Goal: Find specific page/section: Find specific page/section

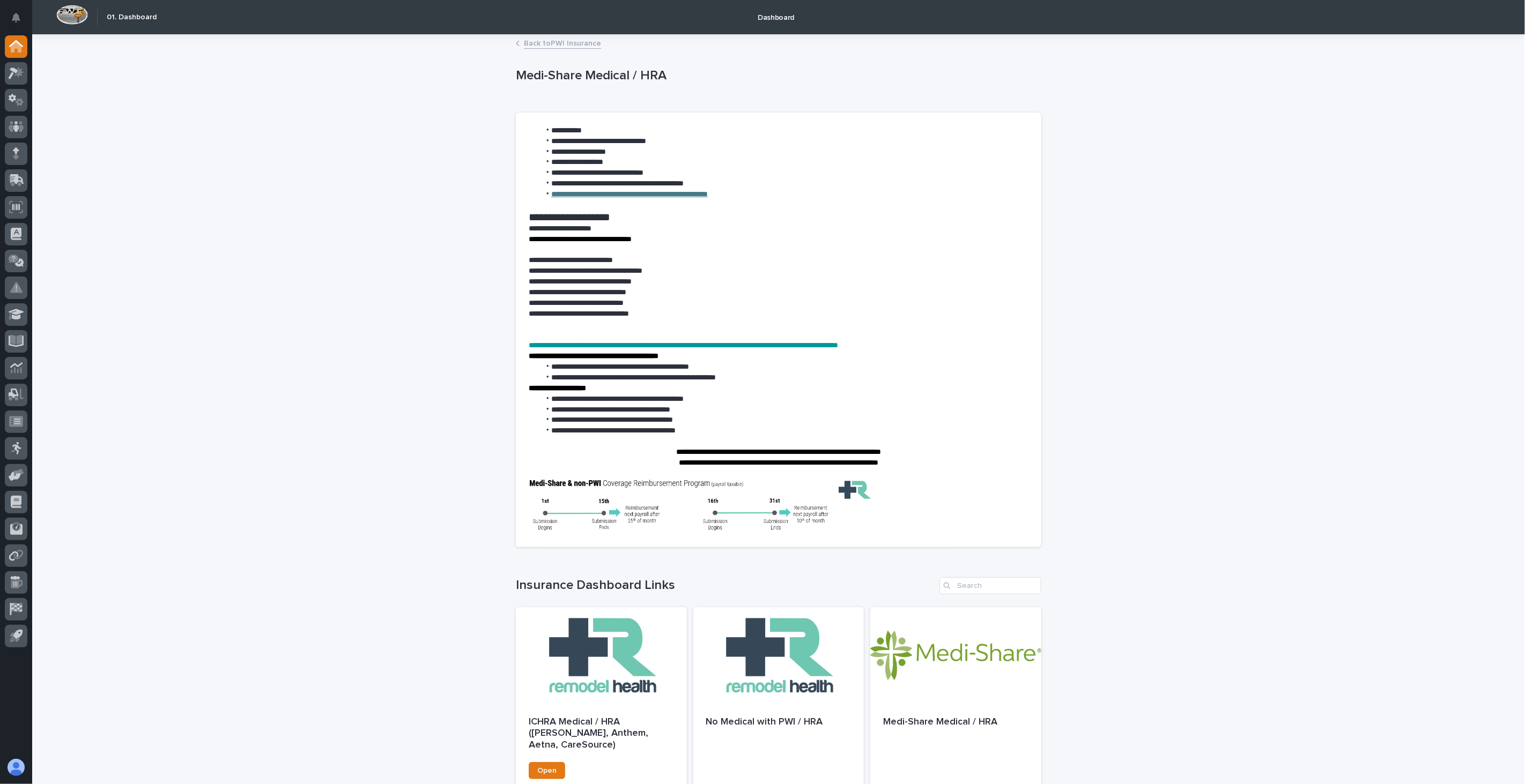
click at [1312, 362] on div "**********" at bounding box center [778, 542] width 1493 height 1014
click at [561, 44] on link "Back to PWI Insurance" at bounding box center [562, 43] width 77 height 12
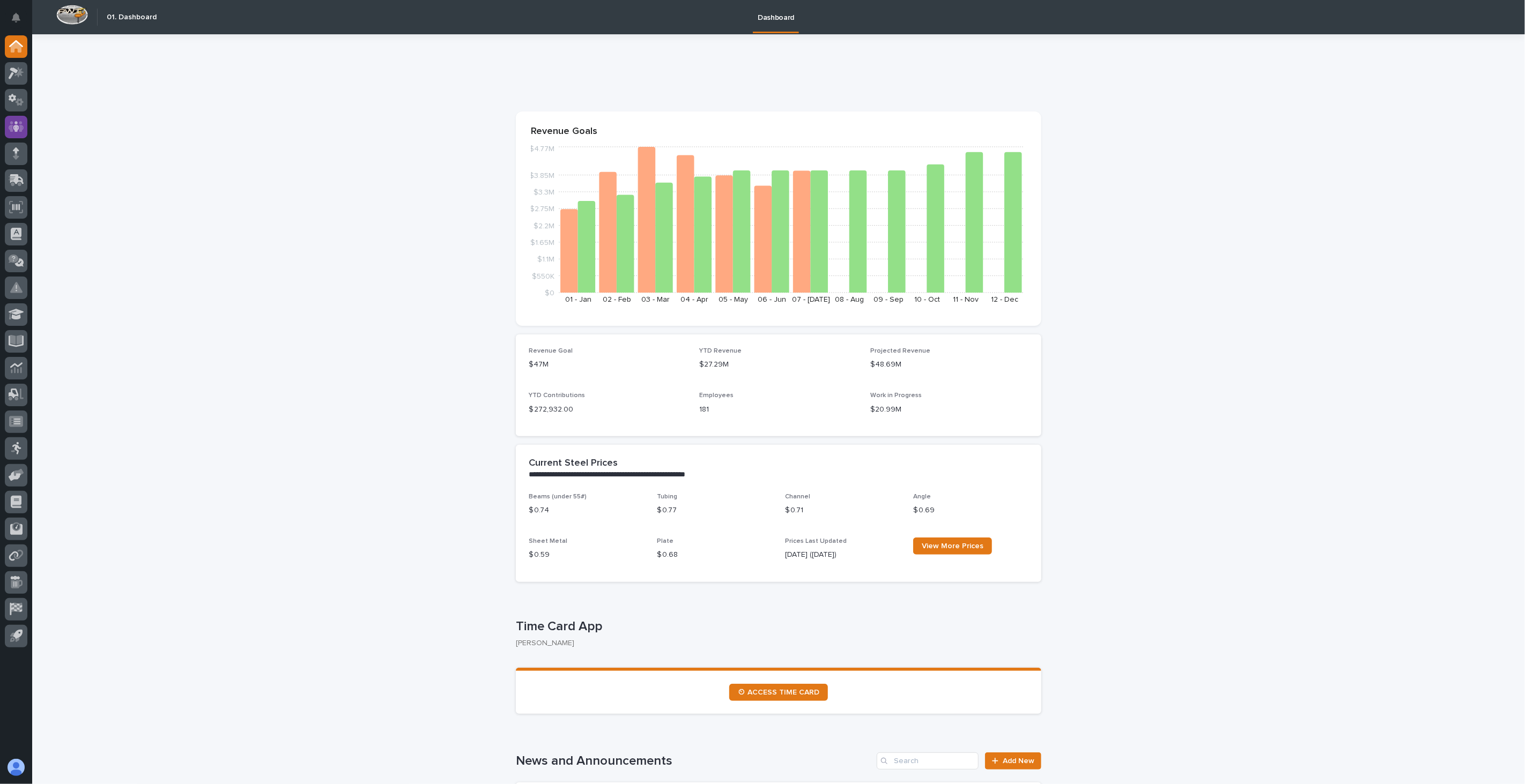
click at [7, 127] on div at bounding box center [16, 127] width 22 height 22
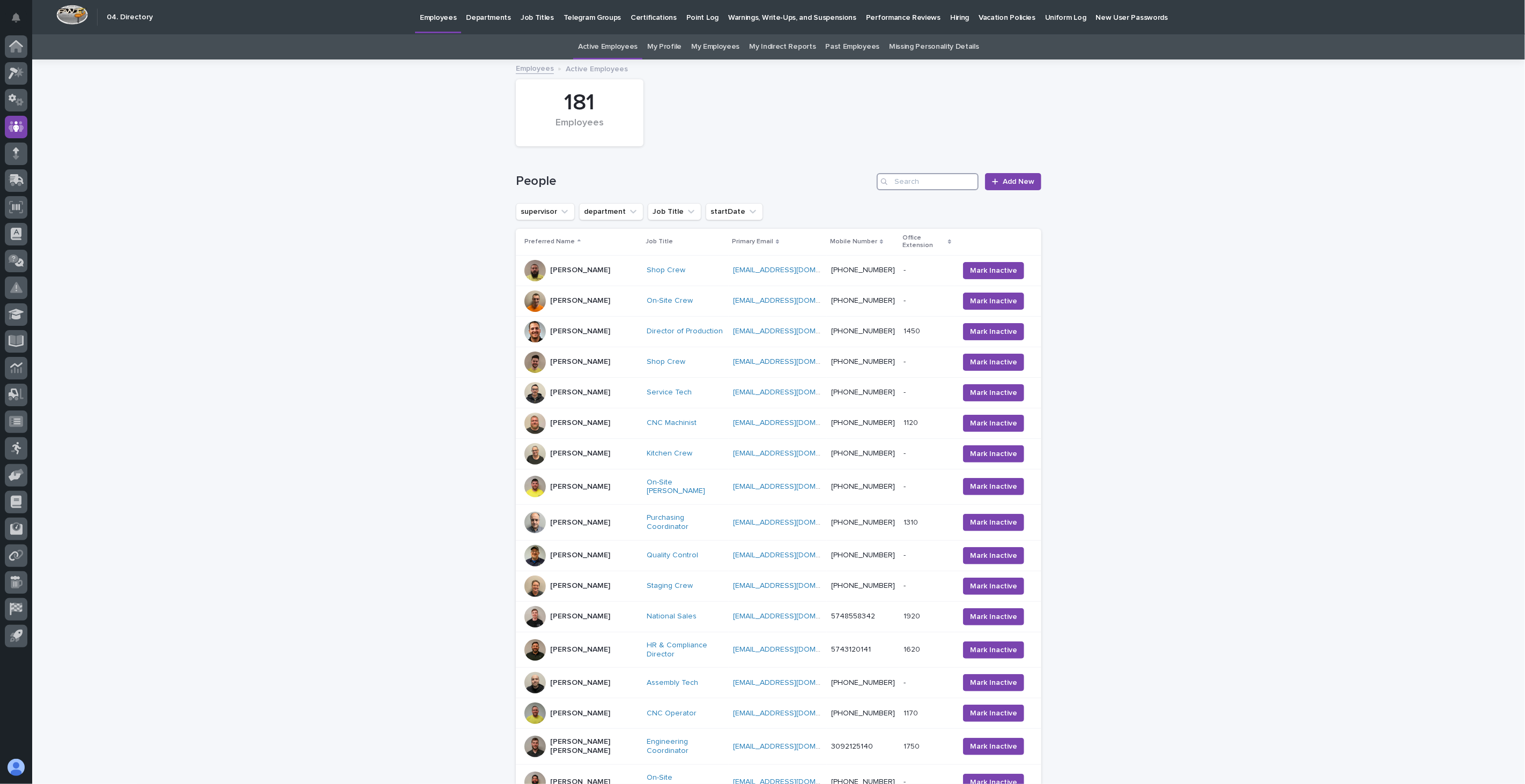
click at [908, 183] on input "Search" at bounding box center [928, 182] width 102 height 17
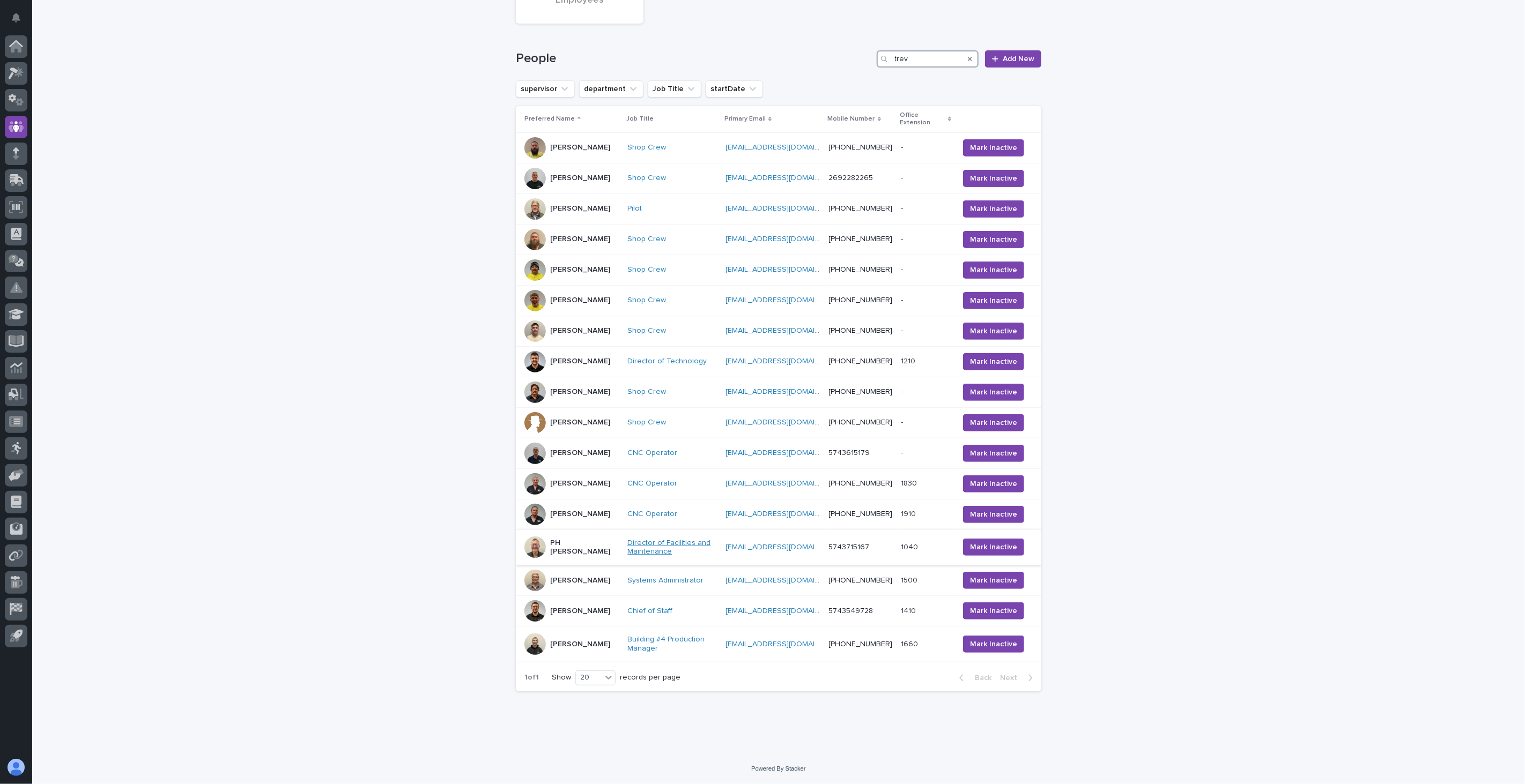
scroll to position [153, 0]
type input "trev"
click at [607, 645] on div "Trevor Martin" at bounding box center [571, 644] width 94 height 21
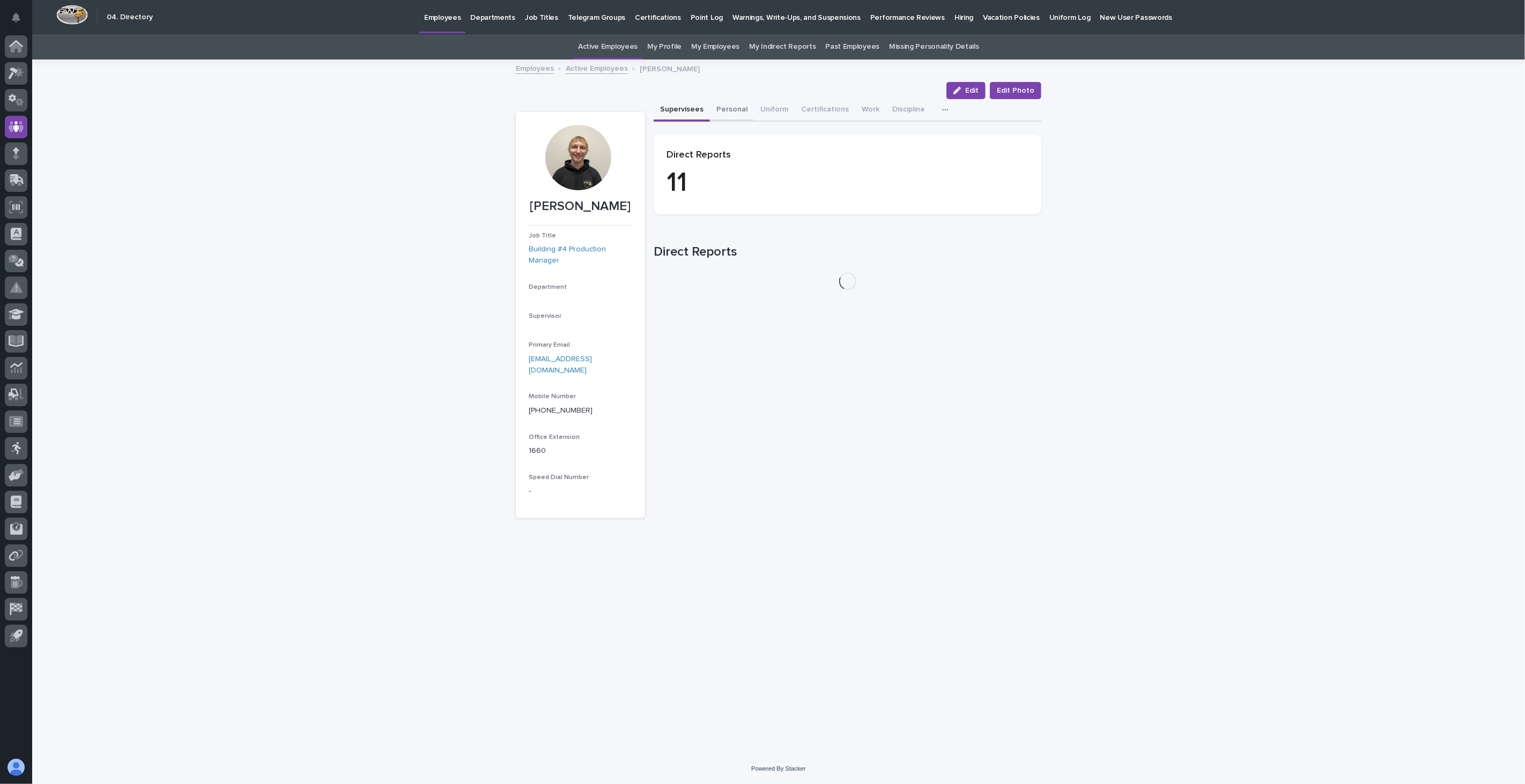
click at [725, 105] on button "Personal" at bounding box center [732, 111] width 44 height 22
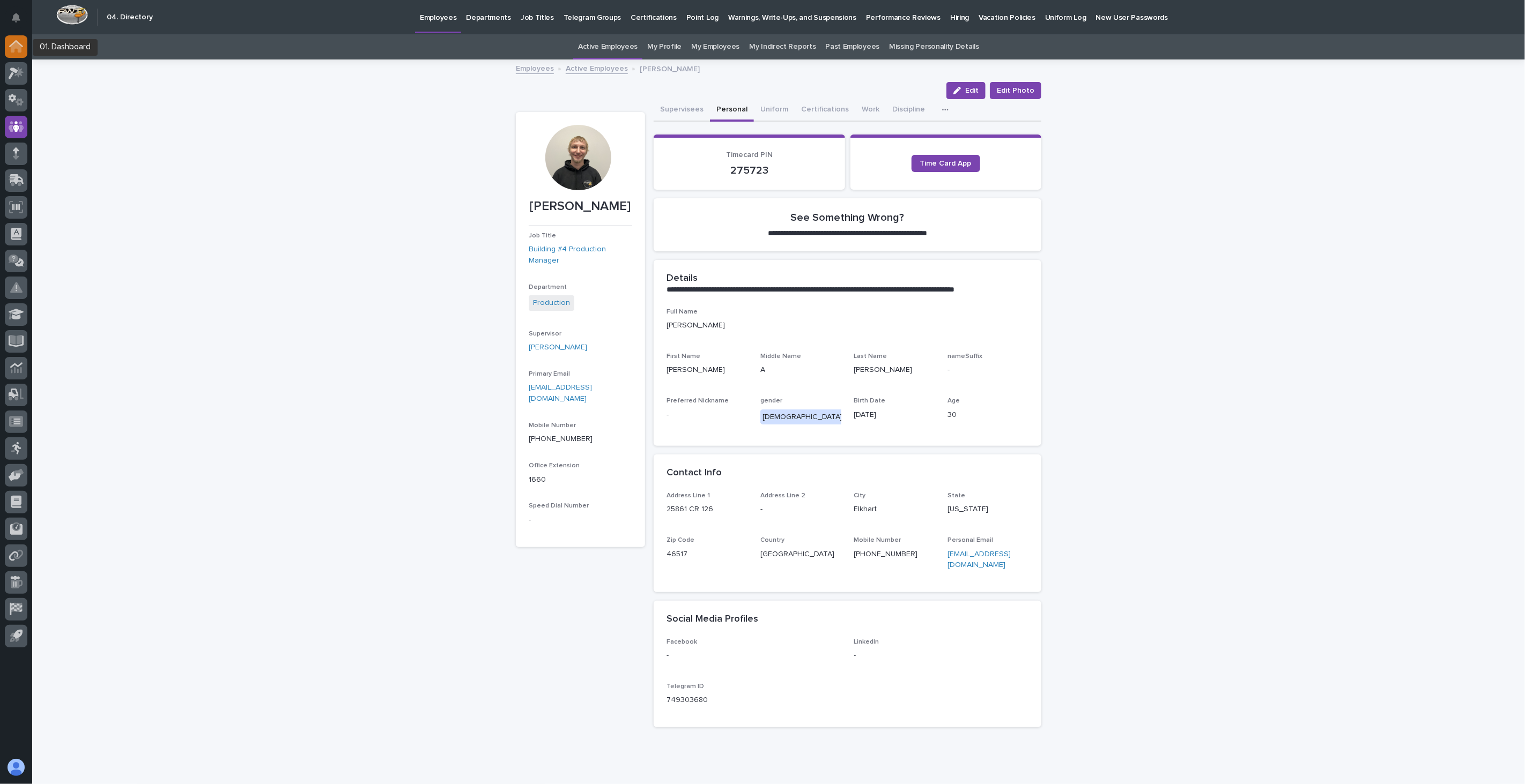
click at [12, 49] on icon at bounding box center [16, 47] width 11 height 11
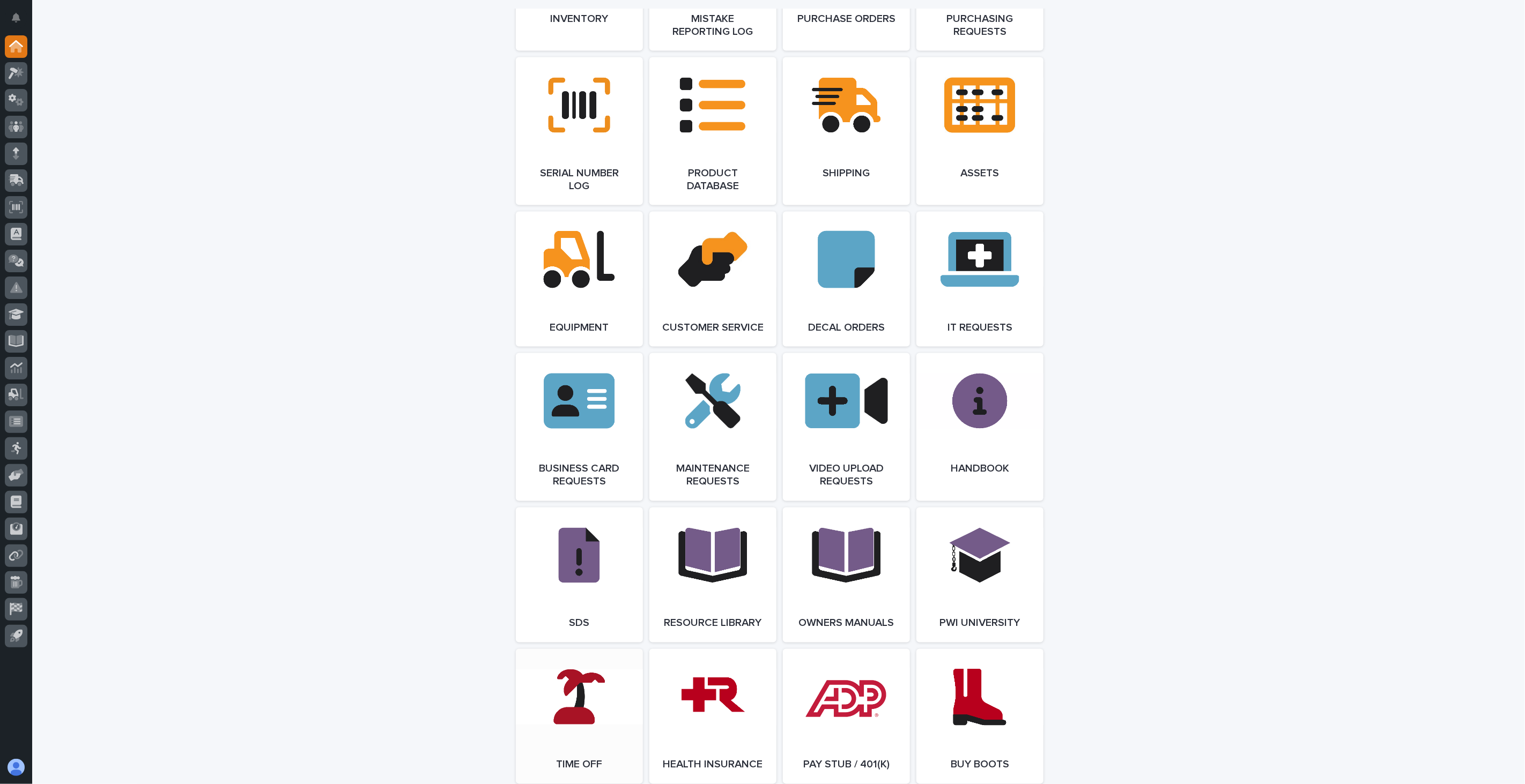
scroll to position [1412, 0]
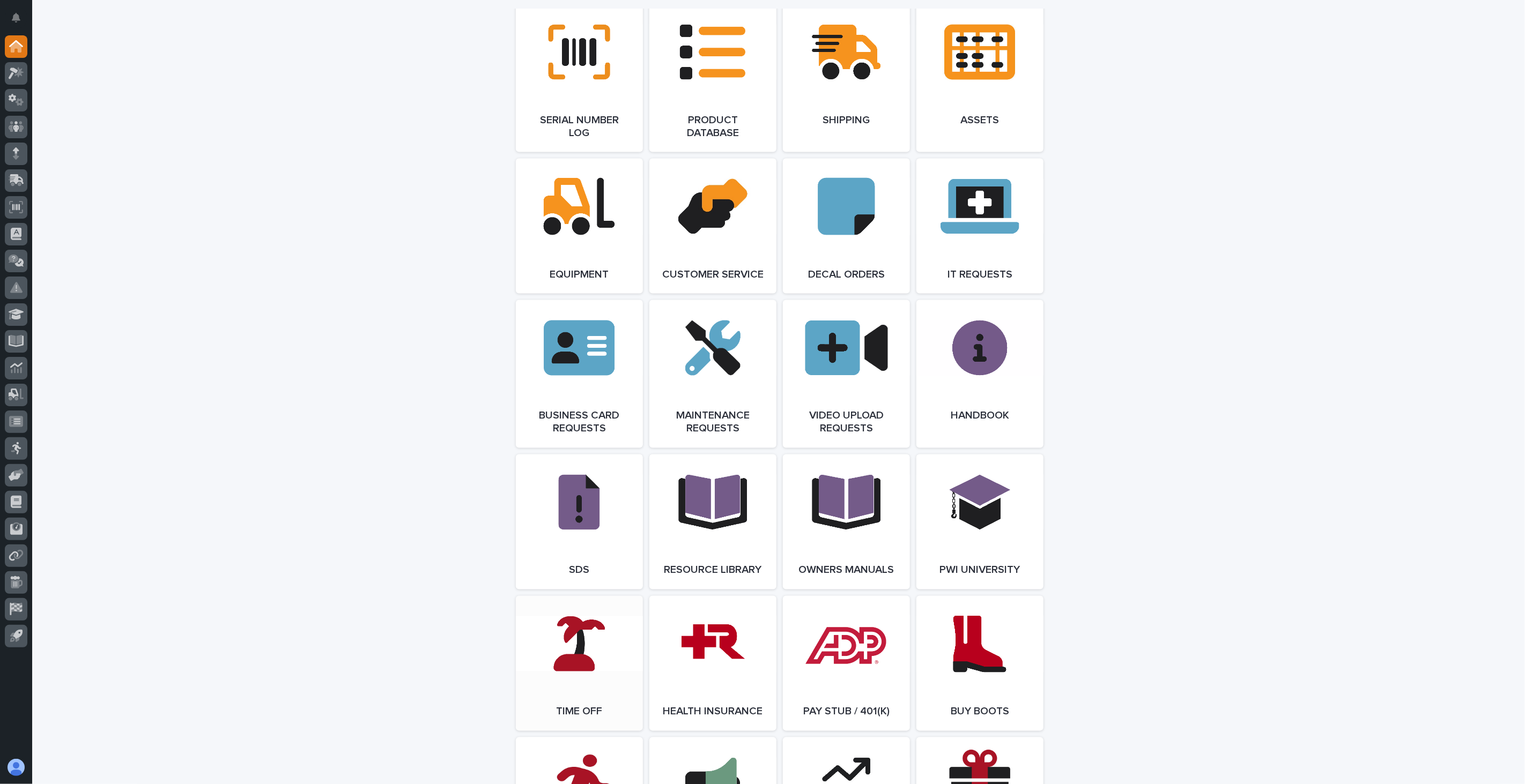
click at [585, 656] on link "Open Link" at bounding box center [579, 663] width 127 height 135
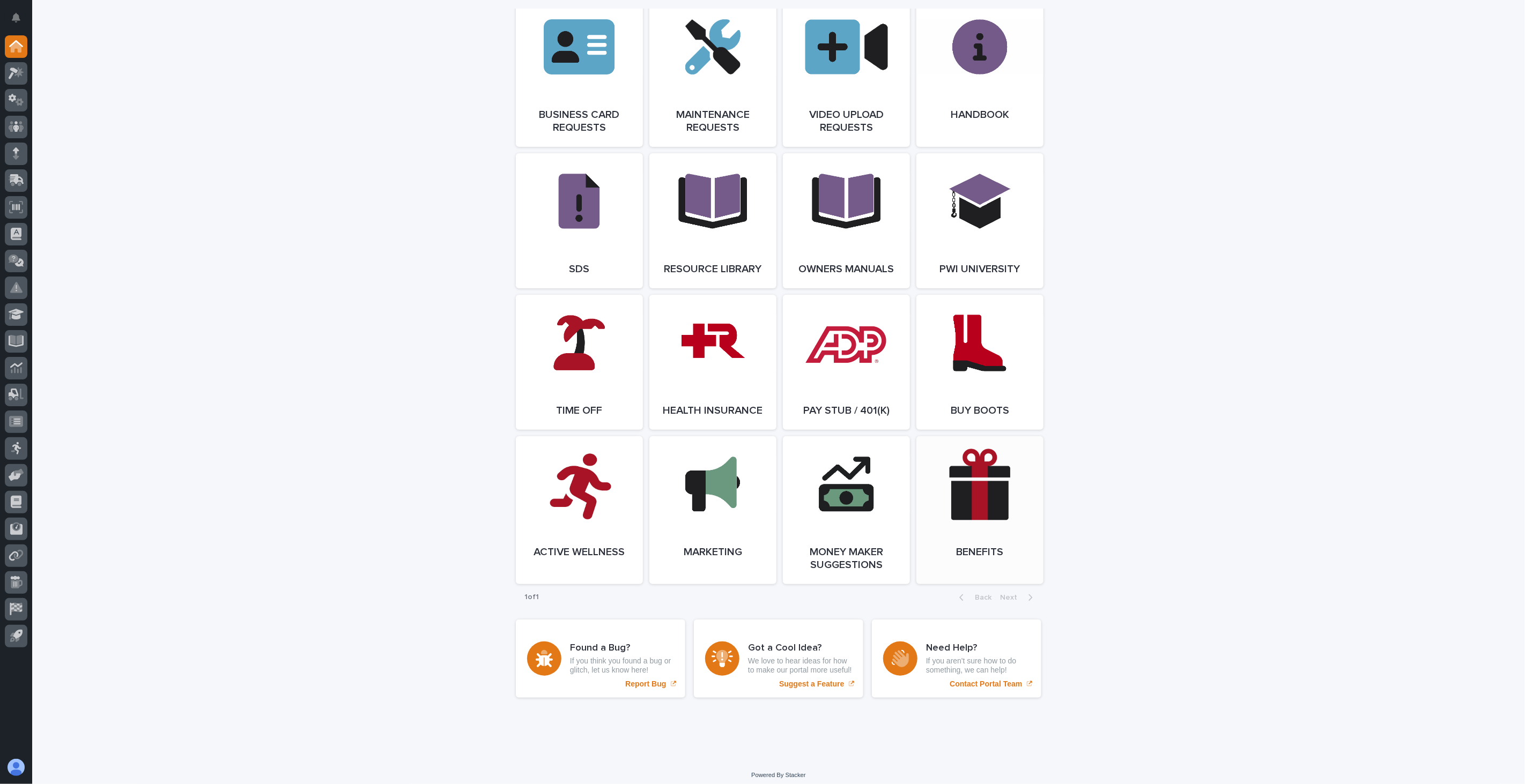
scroll to position [1744, 0]
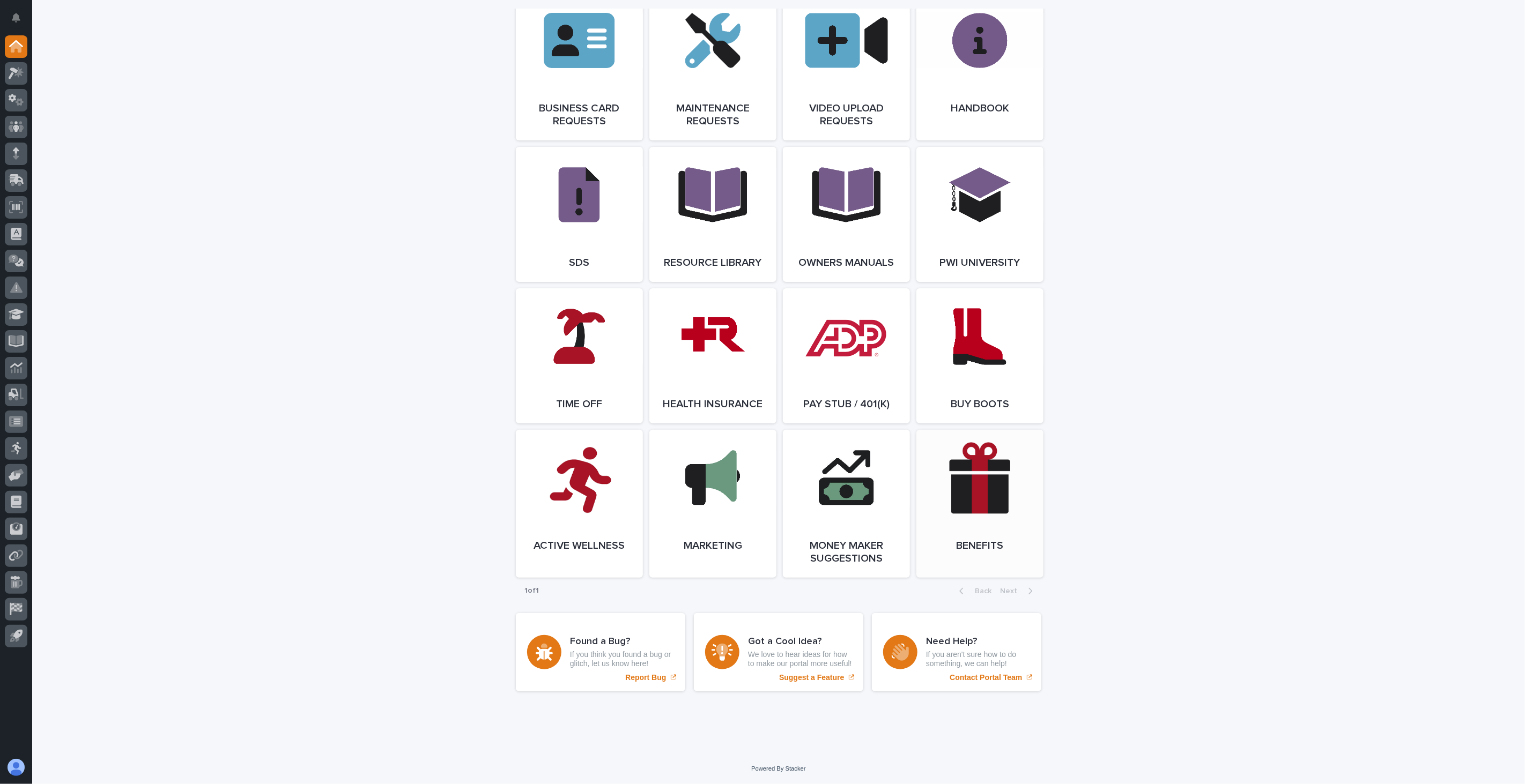
click at [982, 504] on span "Open Link" at bounding box center [980, 504] width 35 height 8
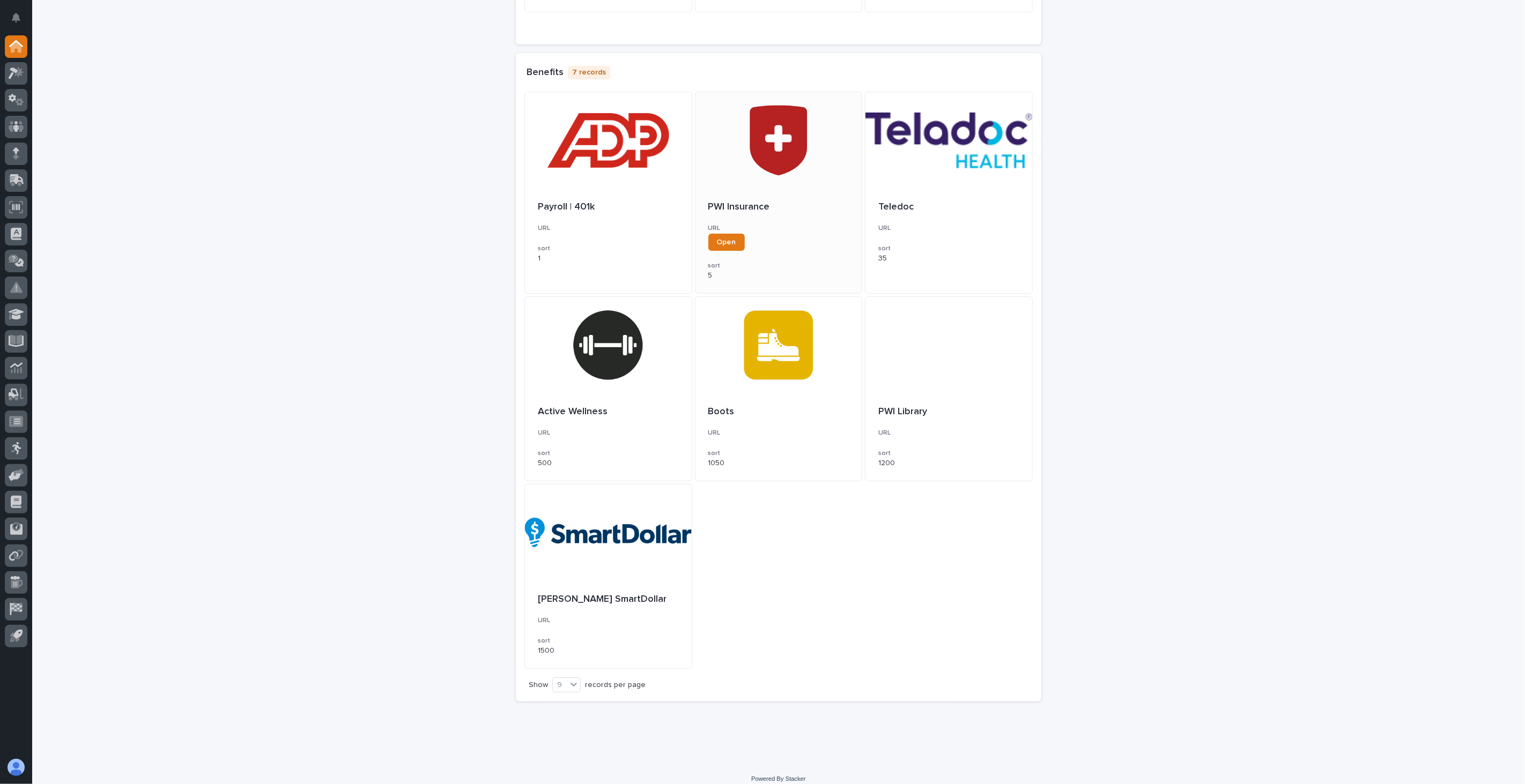
scroll to position [298, 0]
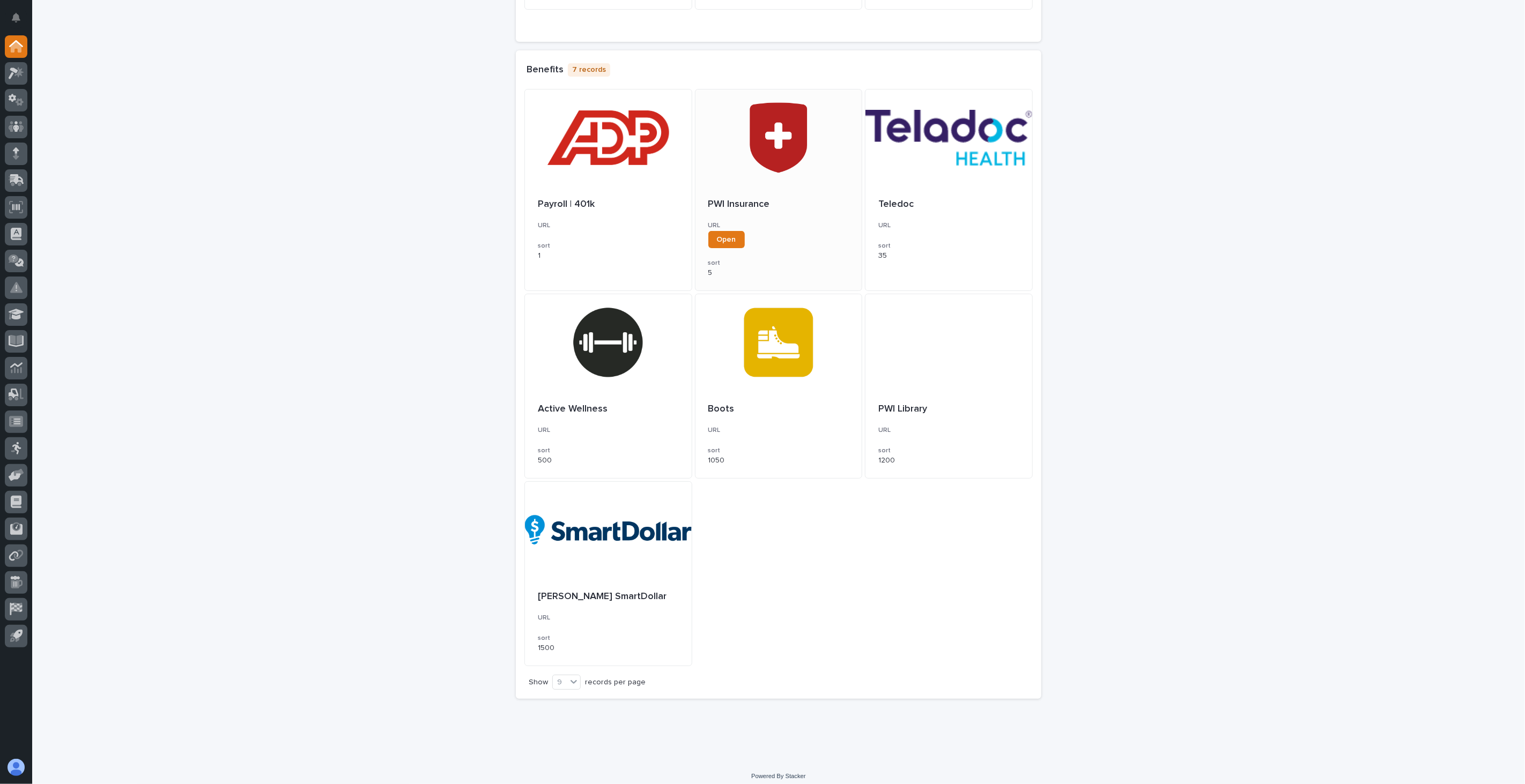
click at [787, 185] on div at bounding box center [779, 137] width 167 height 96
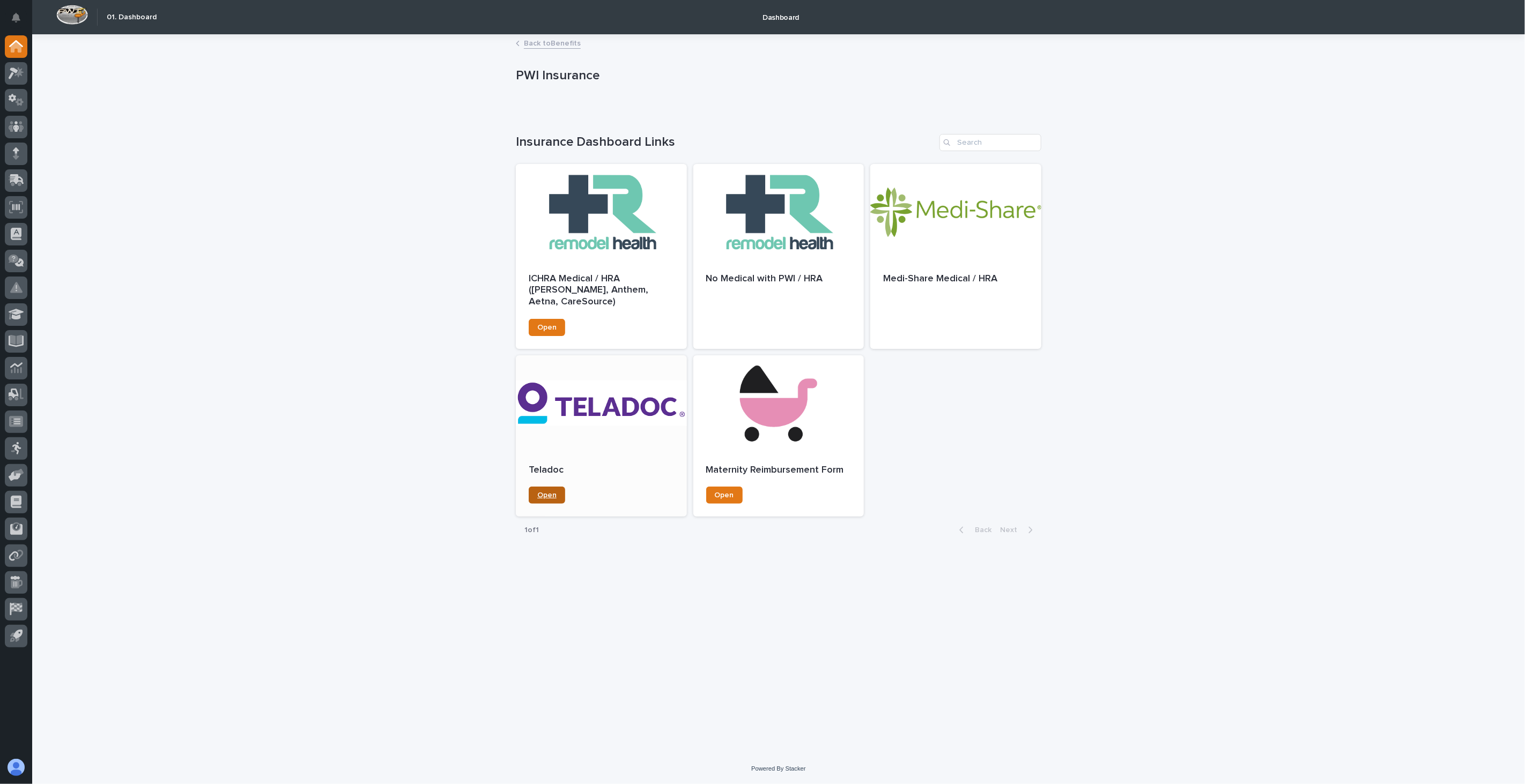
click at [549, 498] on span "Open" at bounding box center [547, 495] width 20 height 8
click at [592, 406] on div at bounding box center [601, 404] width 171 height 96
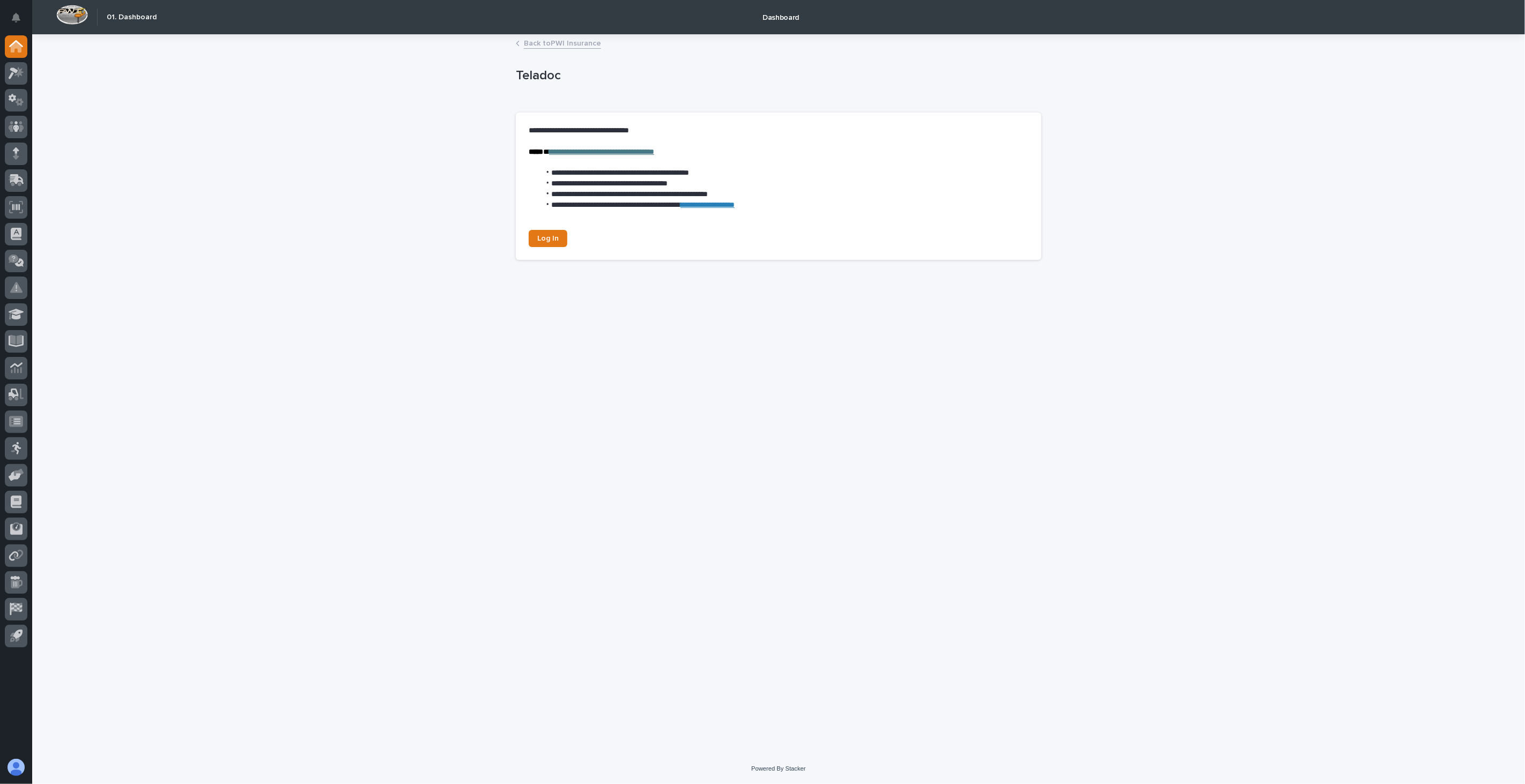
click at [554, 44] on link "Back to PWI Insurance" at bounding box center [562, 43] width 77 height 12
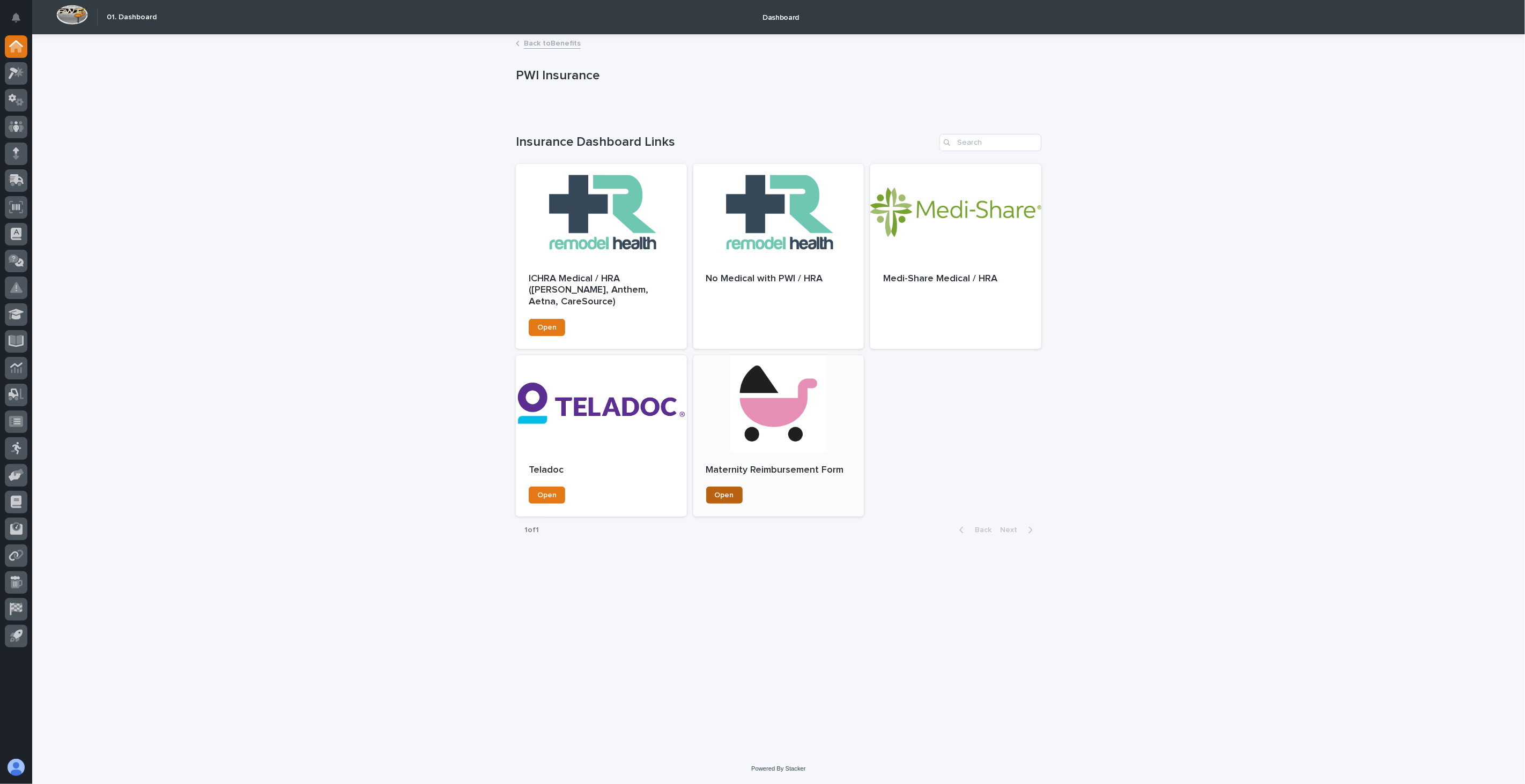
click at [730, 496] on span "Open" at bounding box center [724, 495] width 20 height 8
click at [772, 413] on div at bounding box center [778, 404] width 171 height 96
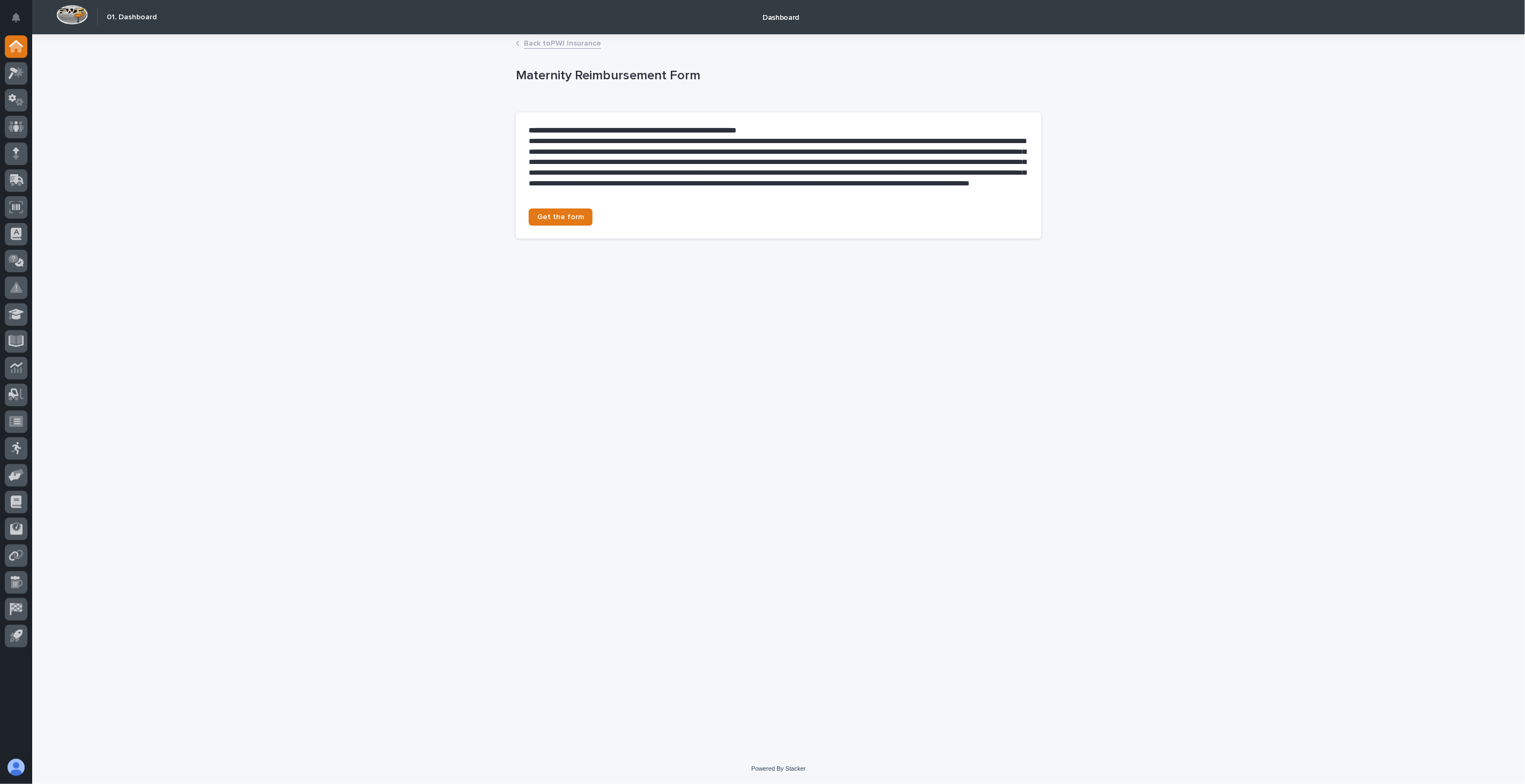
click at [535, 42] on link "Back to PWI Insurance" at bounding box center [562, 43] width 77 height 12
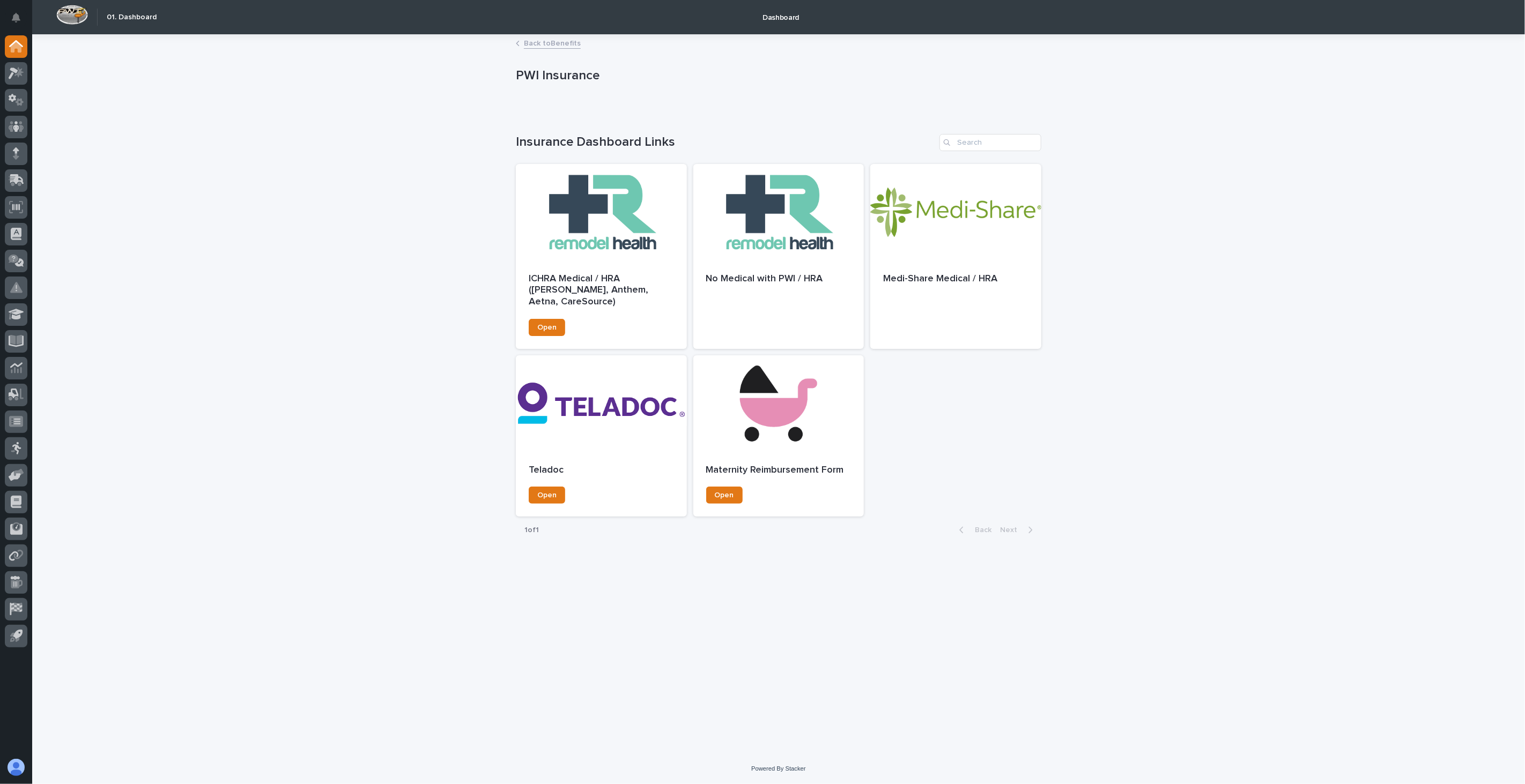
click at [1223, 197] on div "**********" at bounding box center [778, 395] width 1493 height 718
click at [710, 496] on link "Open" at bounding box center [725, 495] width 37 height 17
click at [803, 398] on div at bounding box center [778, 404] width 171 height 96
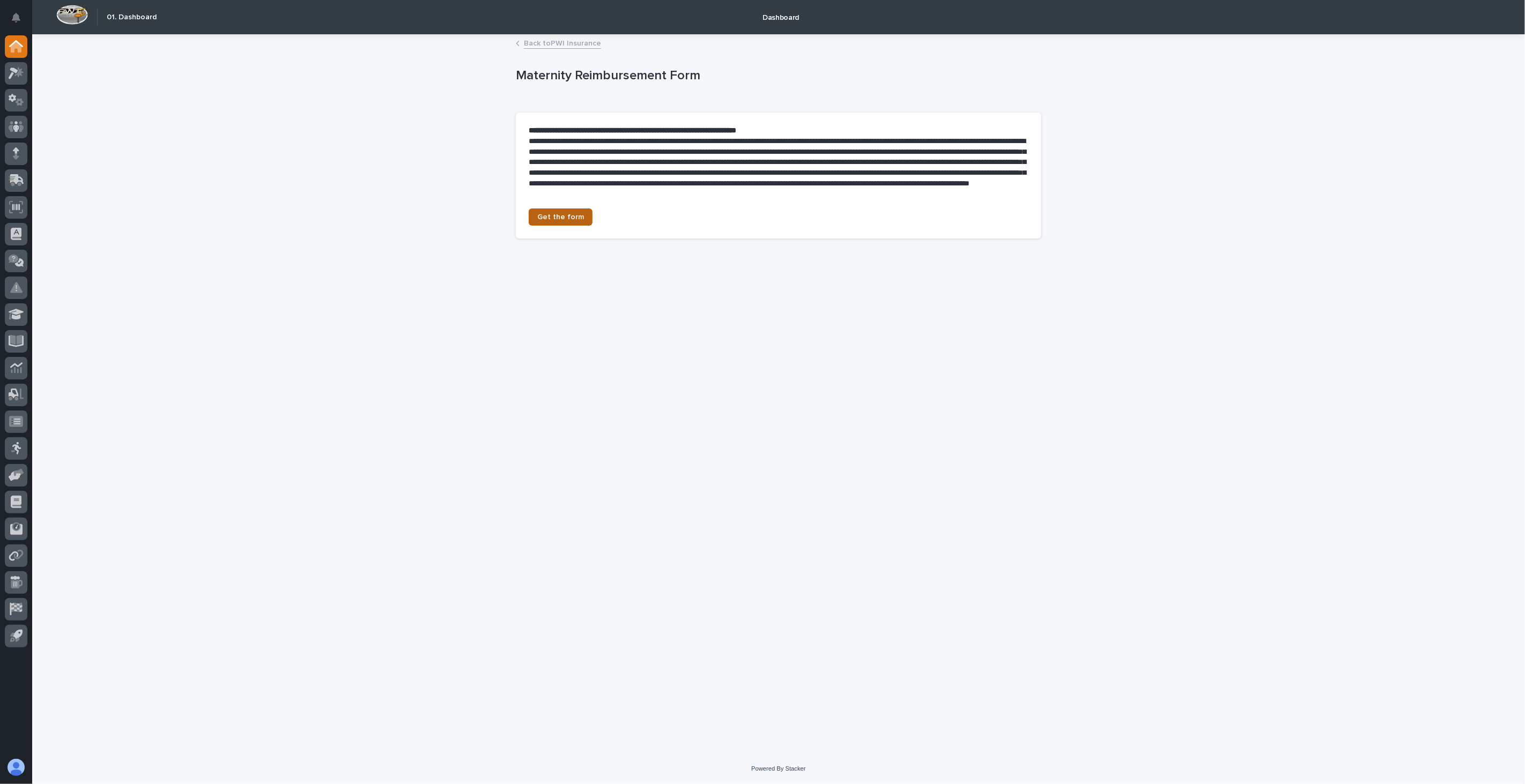
click at [561, 215] on span "Get the form" at bounding box center [561, 217] width 47 height 8
click at [568, 42] on link "Back to PWI Insurance" at bounding box center [562, 43] width 77 height 12
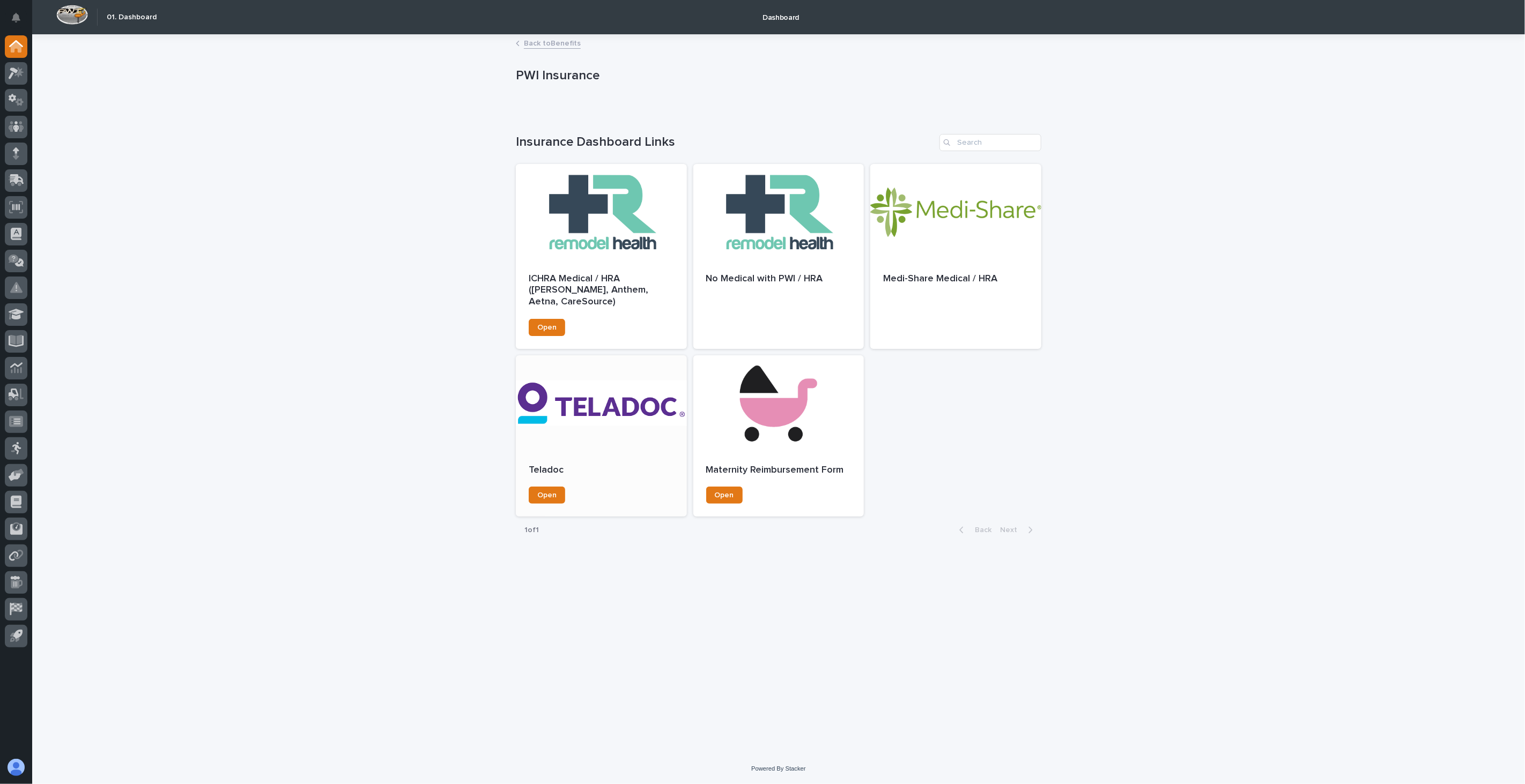
click at [601, 407] on div at bounding box center [601, 404] width 171 height 96
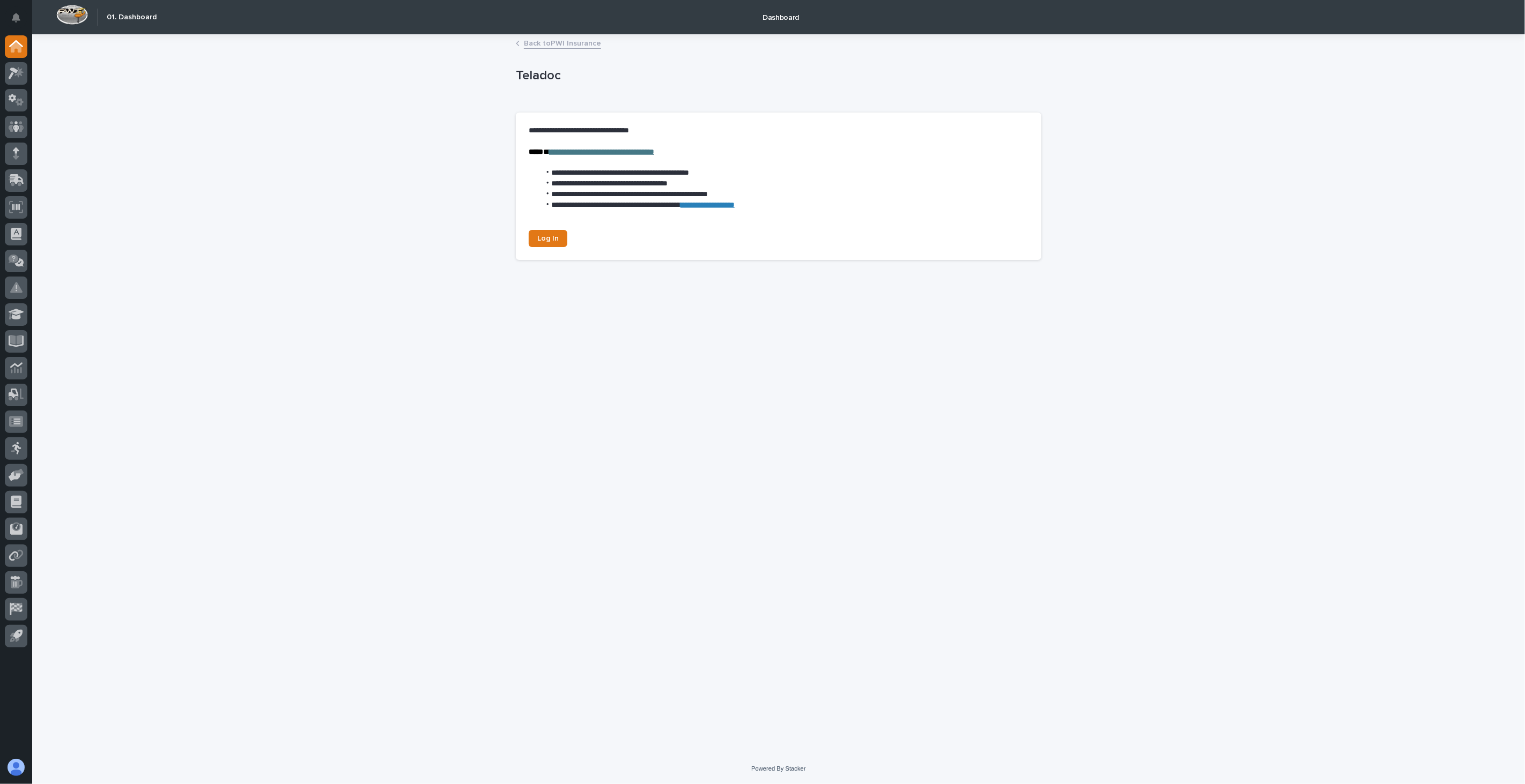
click at [574, 41] on link "Back to PWI Insurance" at bounding box center [562, 43] width 77 height 12
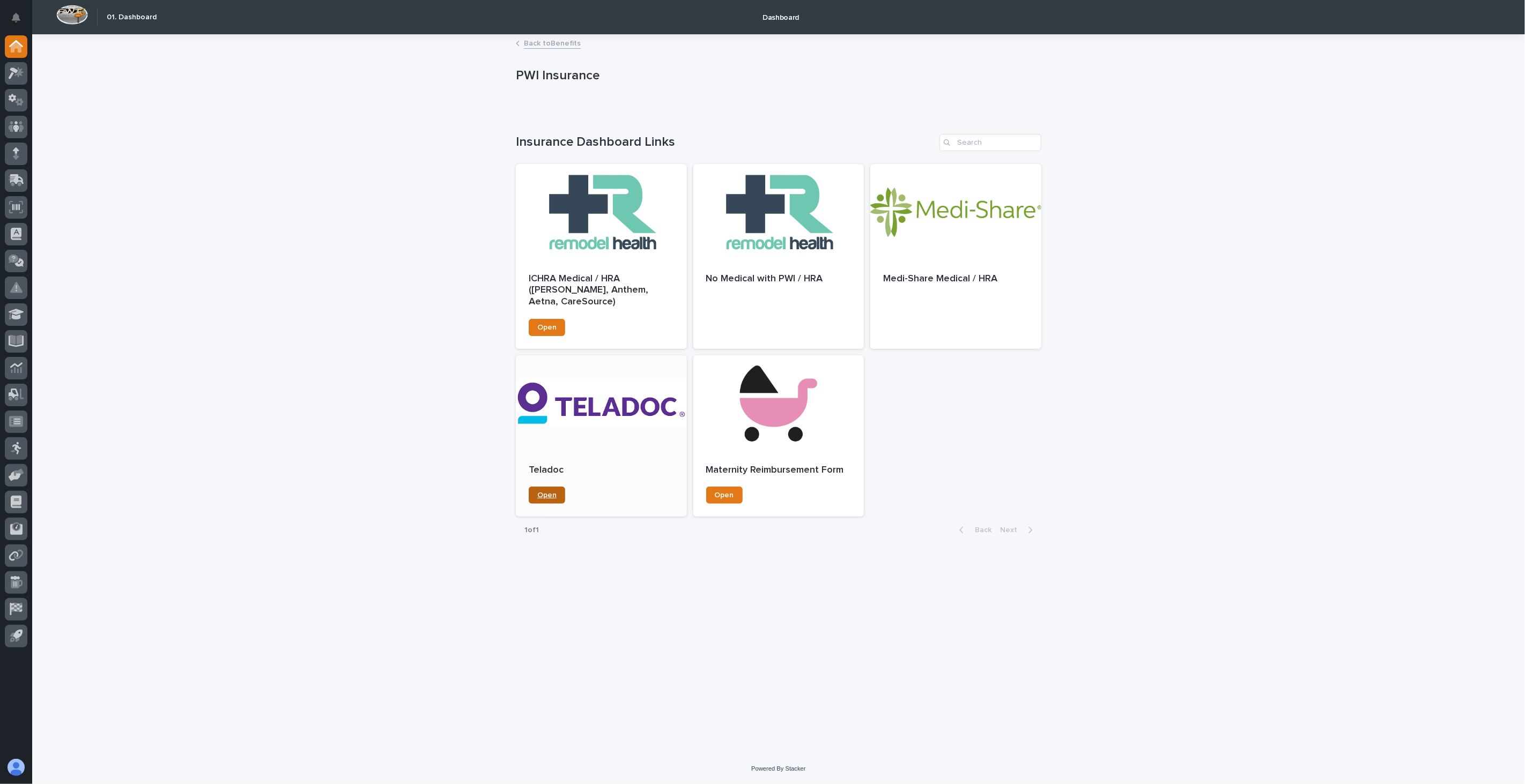
click at [549, 498] on span "Open" at bounding box center [547, 495] width 20 height 8
click at [591, 406] on div at bounding box center [601, 404] width 171 height 96
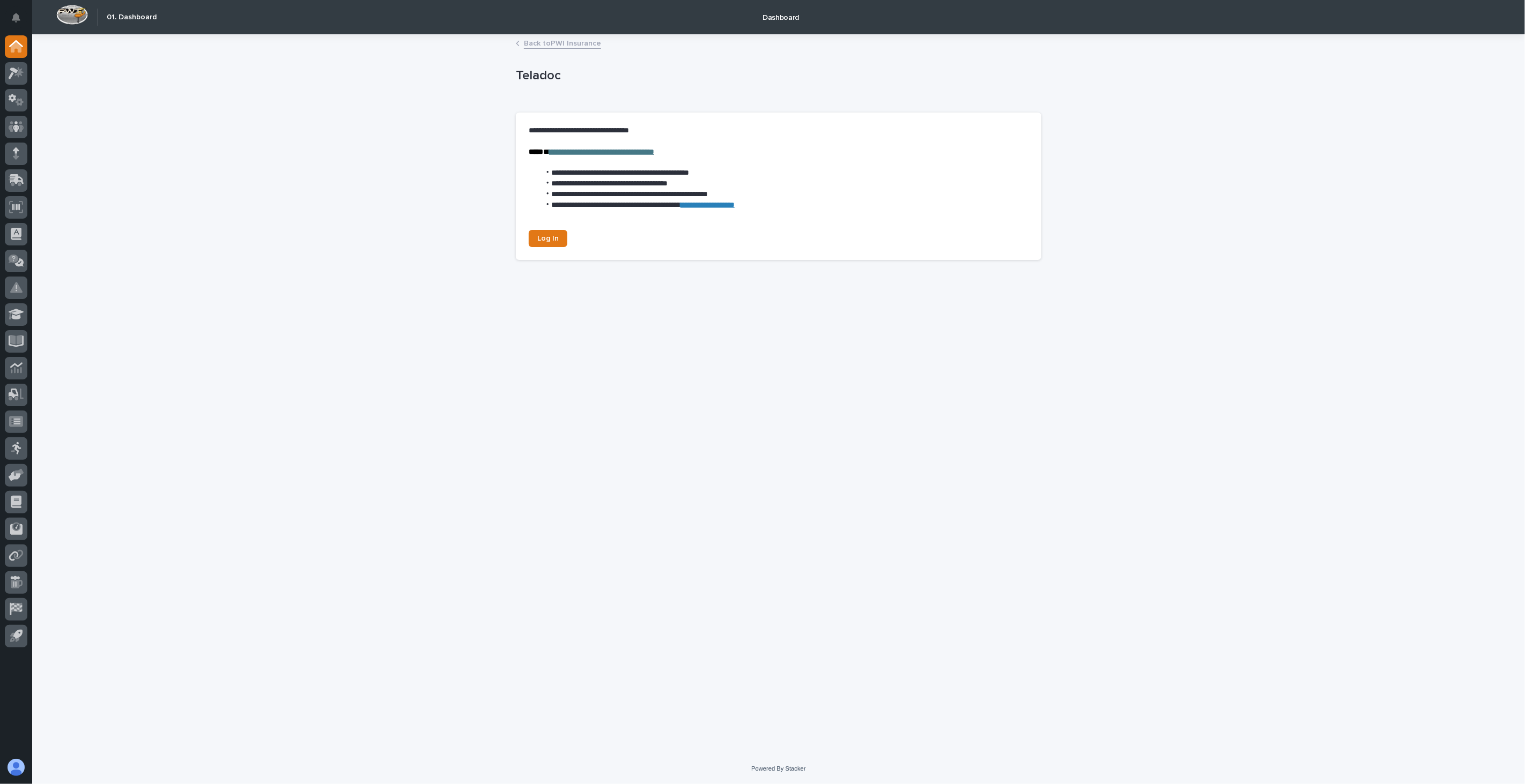
click at [564, 41] on link "Back to PWI Insurance" at bounding box center [562, 43] width 77 height 12
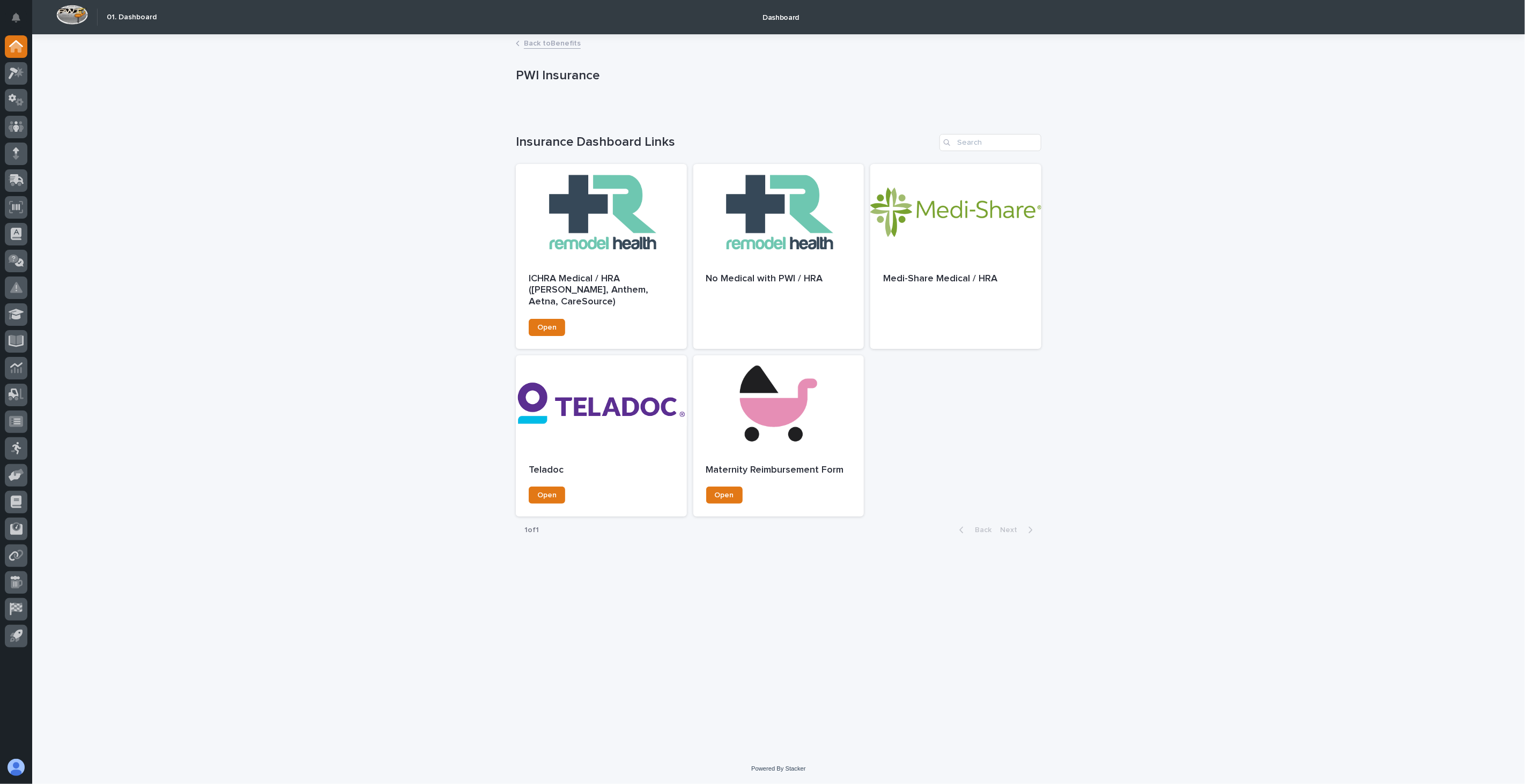
click at [1330, 276] on div "**********" at bounding box center [778, 395] width 1493 height 718
click at [623, 415] on div at bounding box center [601, 404] width 171 height 96
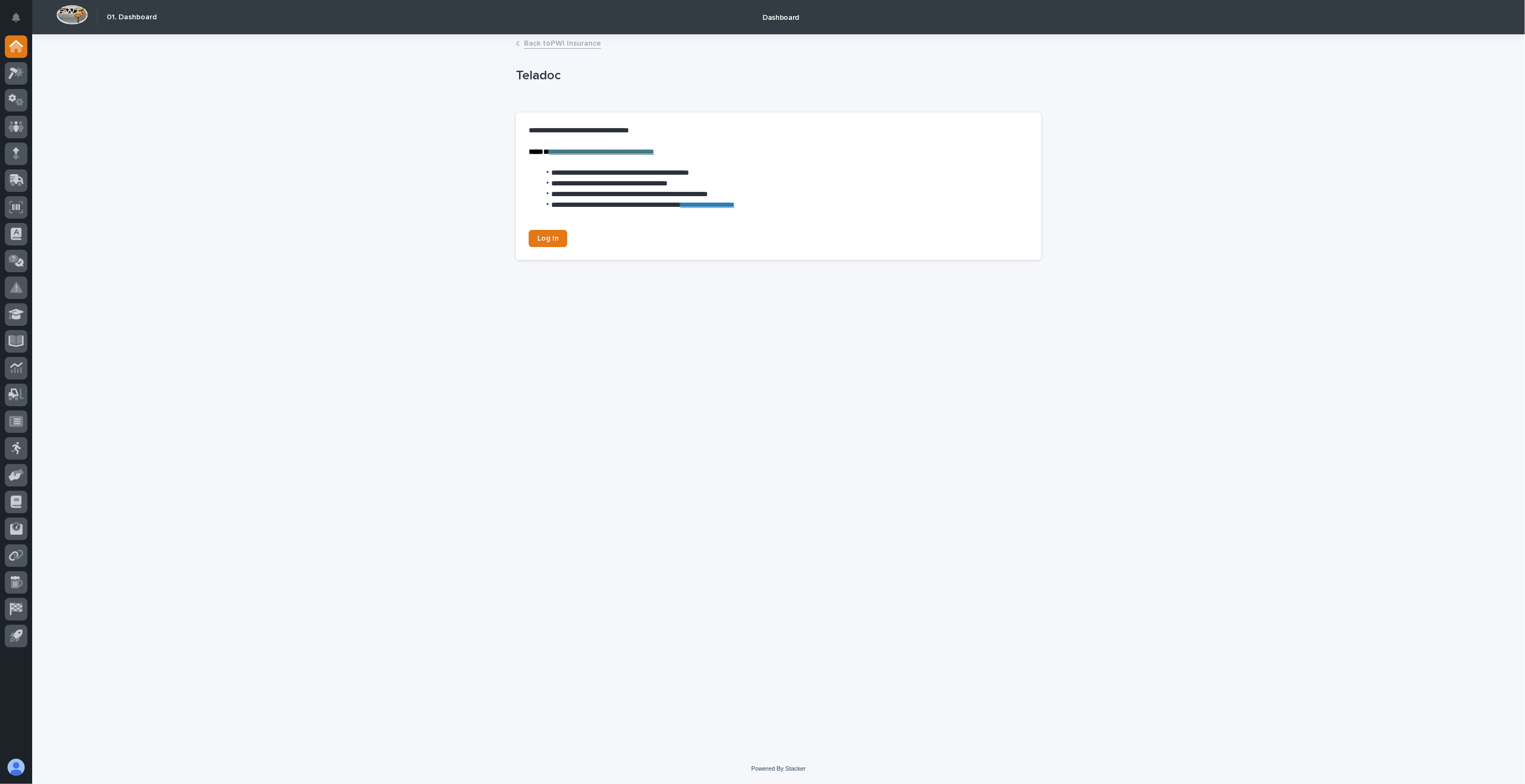
drag, startPoint x: 1235, startPoint y: 179, endPoint x: 1228, endPoint y: 179, distance: 7.0
click at [1235, 179] on div "**********" at bounding box center [778, 395] width 1493 height 718
click at [566, 40] on link "Back to PWI Insurance" at bounding box center [562, 43] width 77 height 12
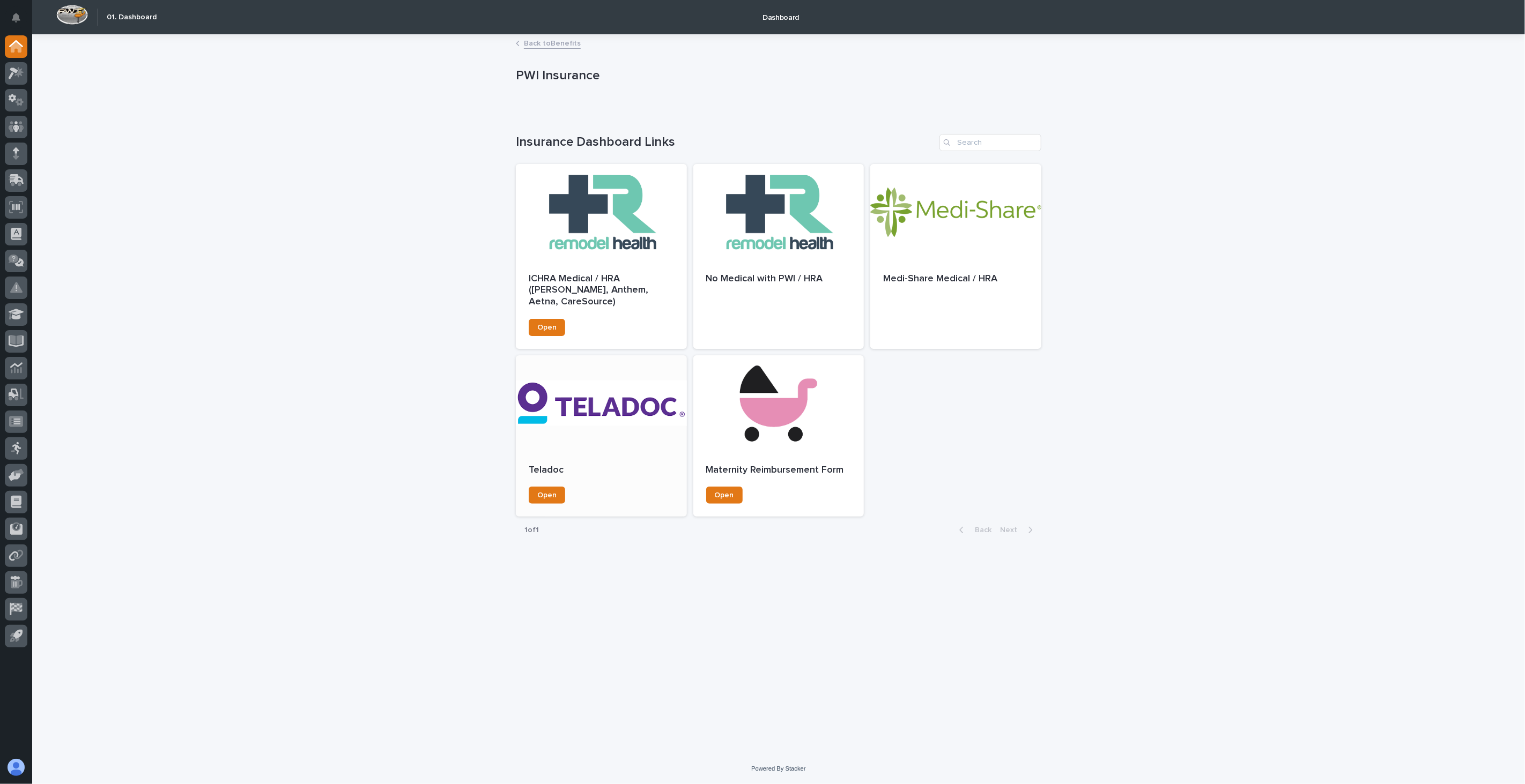
click at [590, 415] on div at bounding box center [601, 404] width 171 height 96
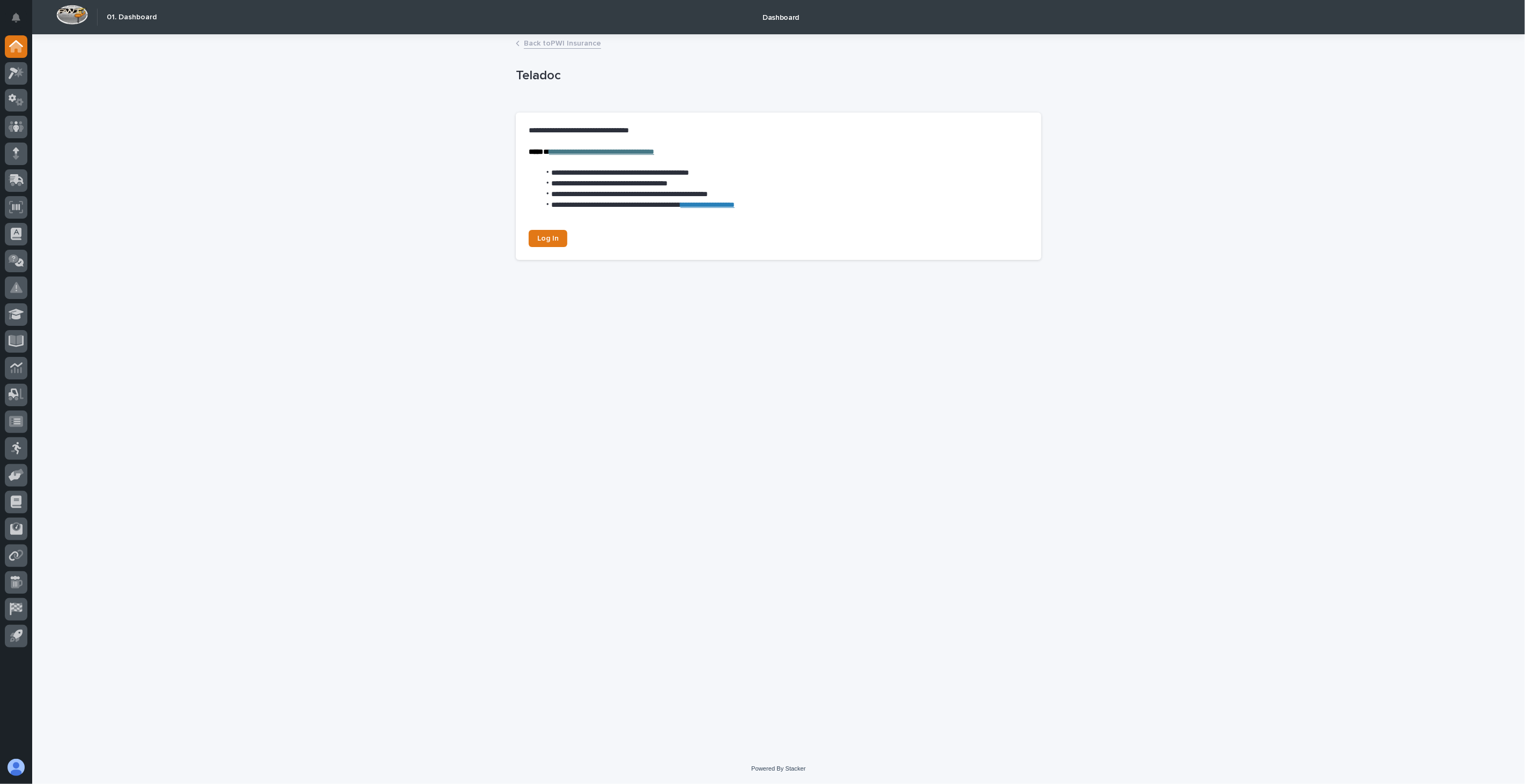
click at [574, 37] on link "Back to PWI Insurance" at bounding box center [562, 43] width 77 height 12
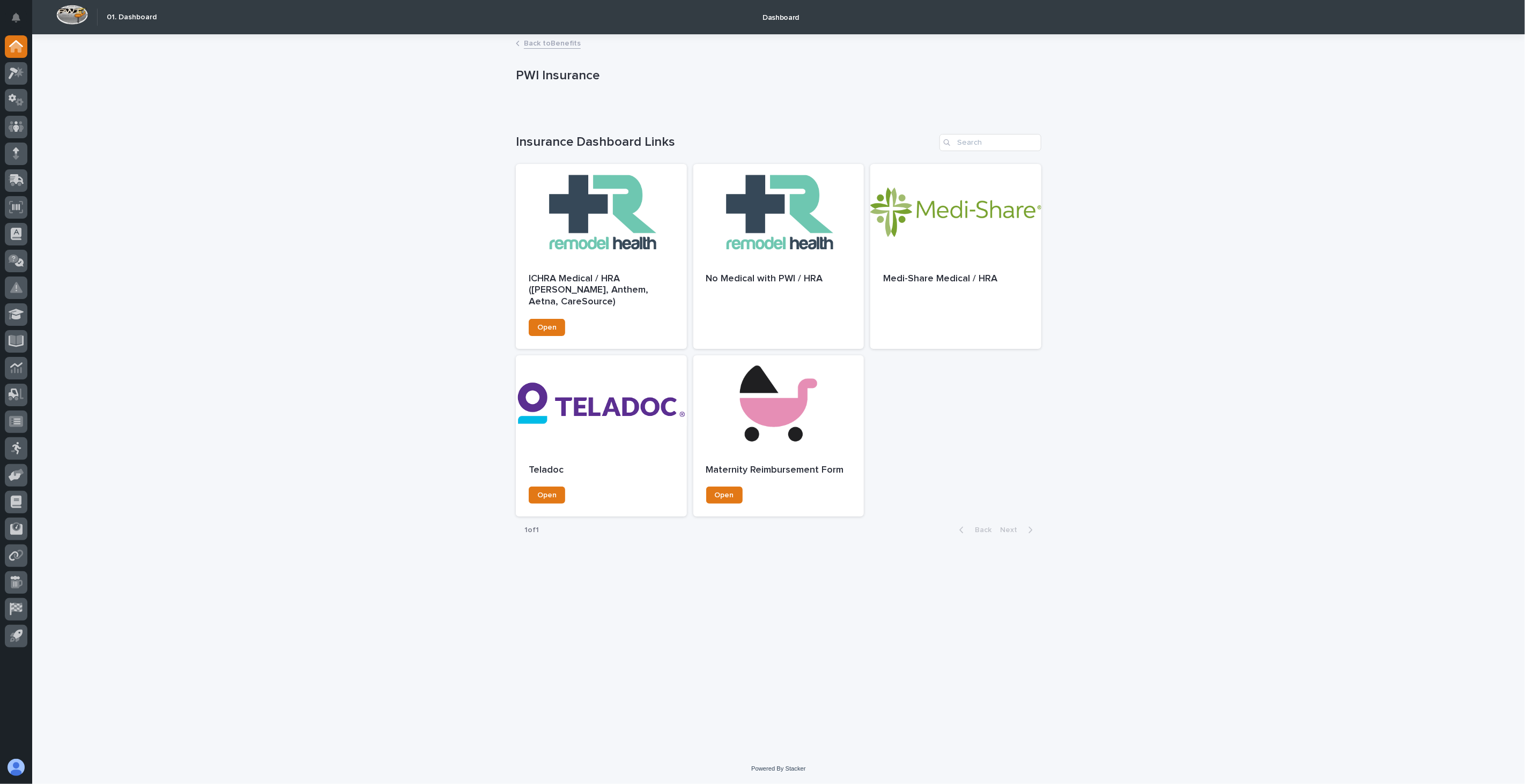
click at [563, 47] on link "Back to Benefits" at bounding box center [552, 43] width 57 height 12
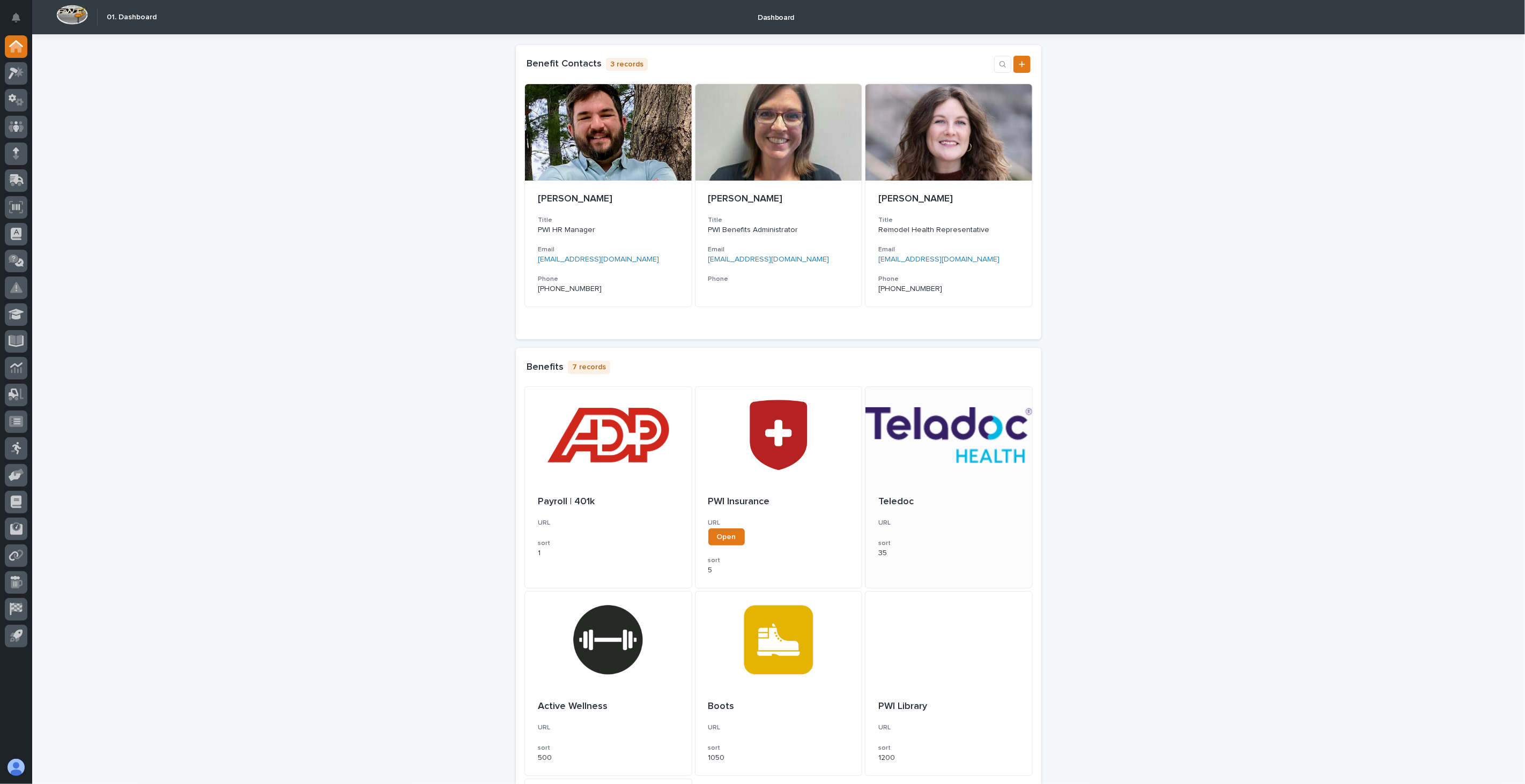
click at [954, 457] on div at bounding box center [949, 435] width 167 height 96
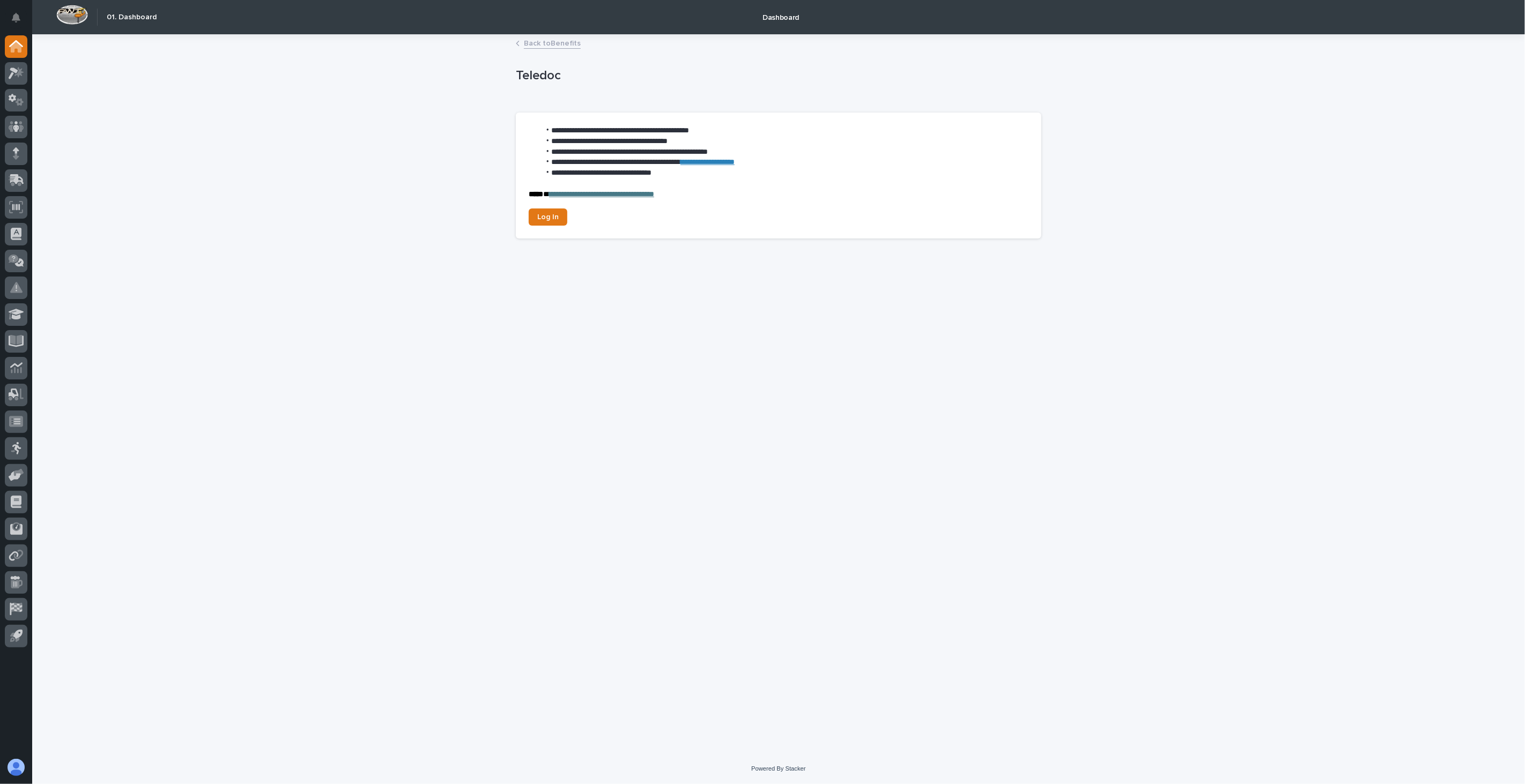
click at [1266, 254] on div "**********" at bounding box center [778, 395] width 1493 height 718
click at [543, 49] on div "Back to Benefits" at bounding box center [778, 44] width 536 height 15
click at [561, 44] on link "Back to Benefits" at bounding box center [552, 43] width 57 height 12
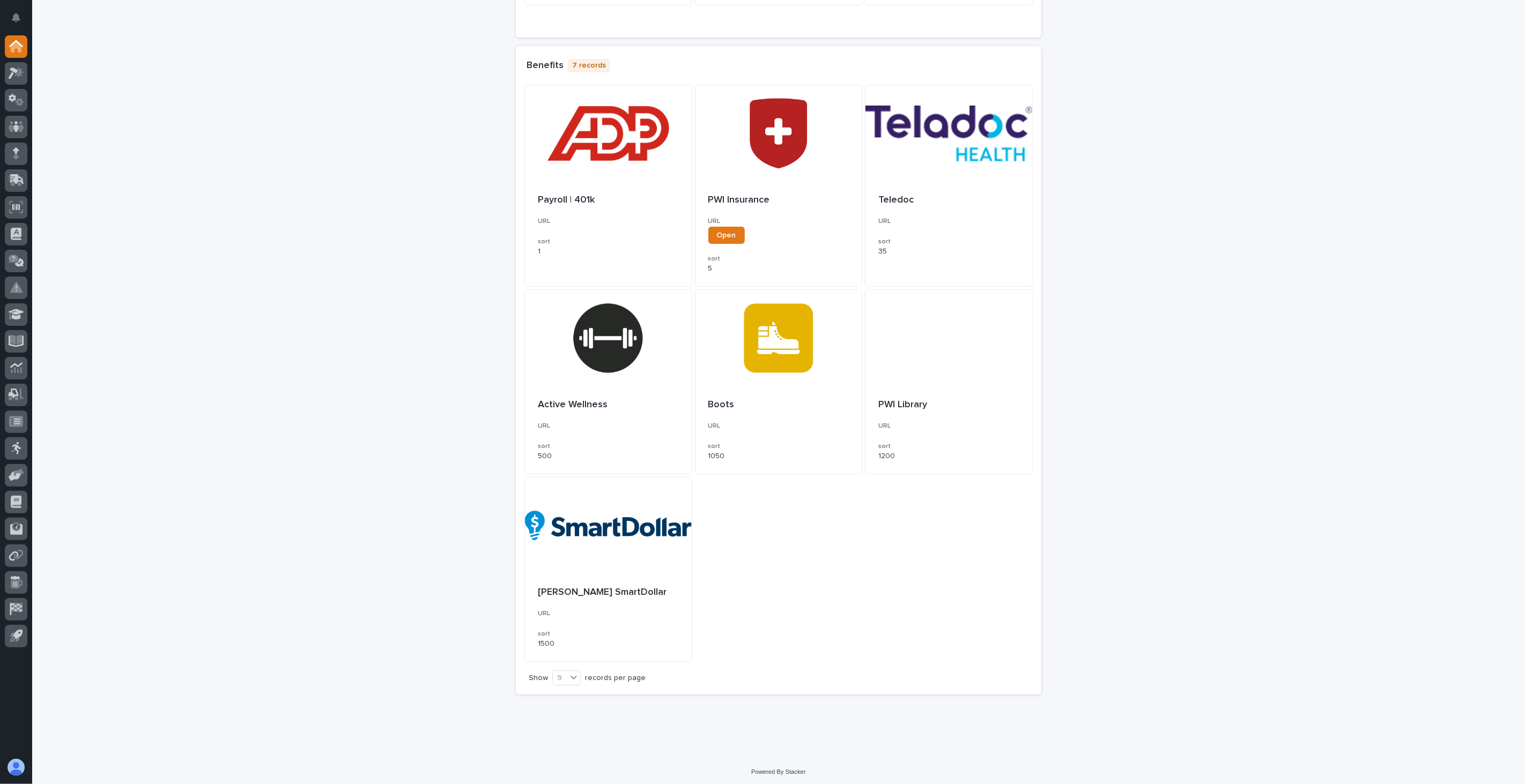
scroll to position [304, 0]
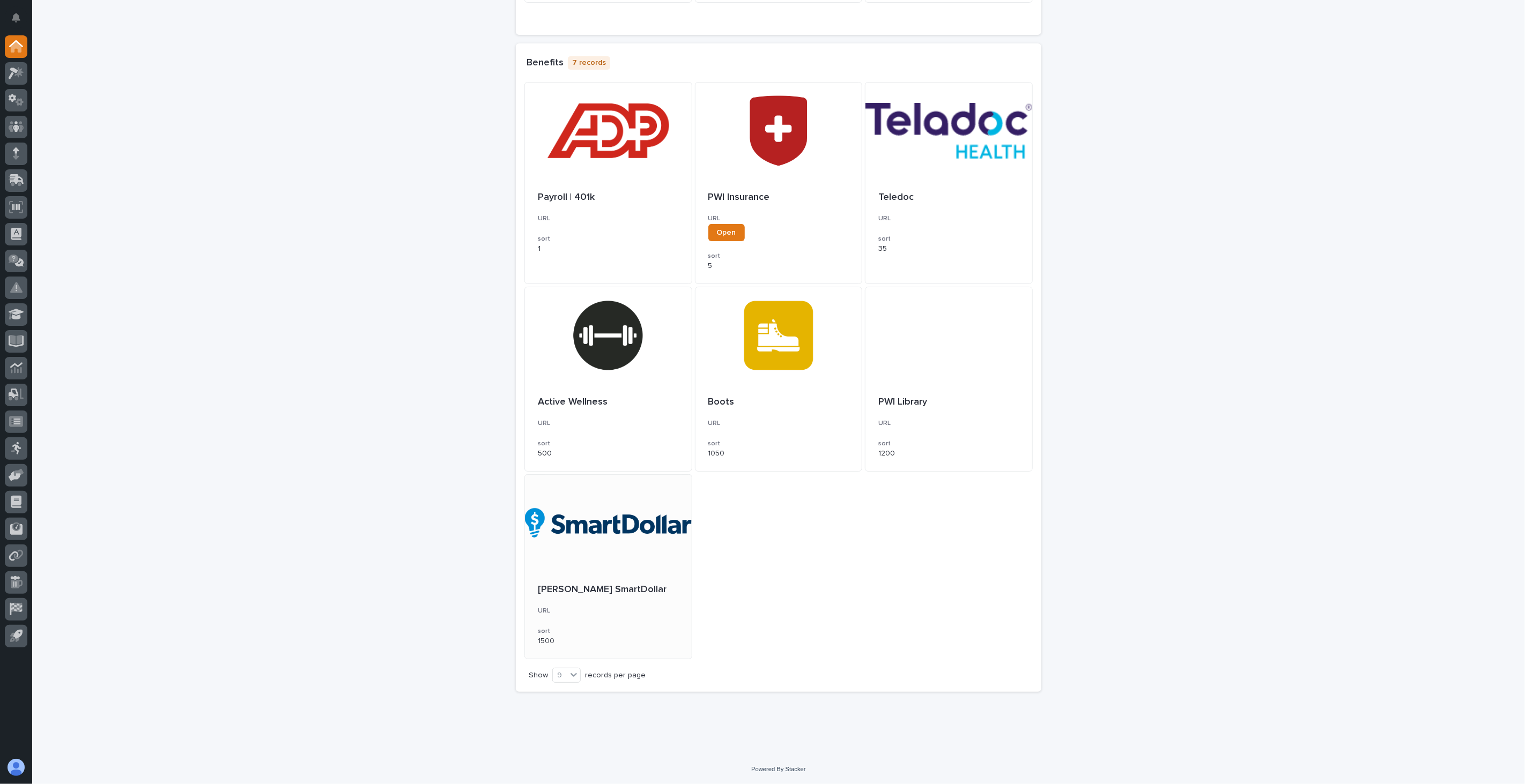
click at [625, 533] on div at bounding box center [609, 523] width 167 height 96
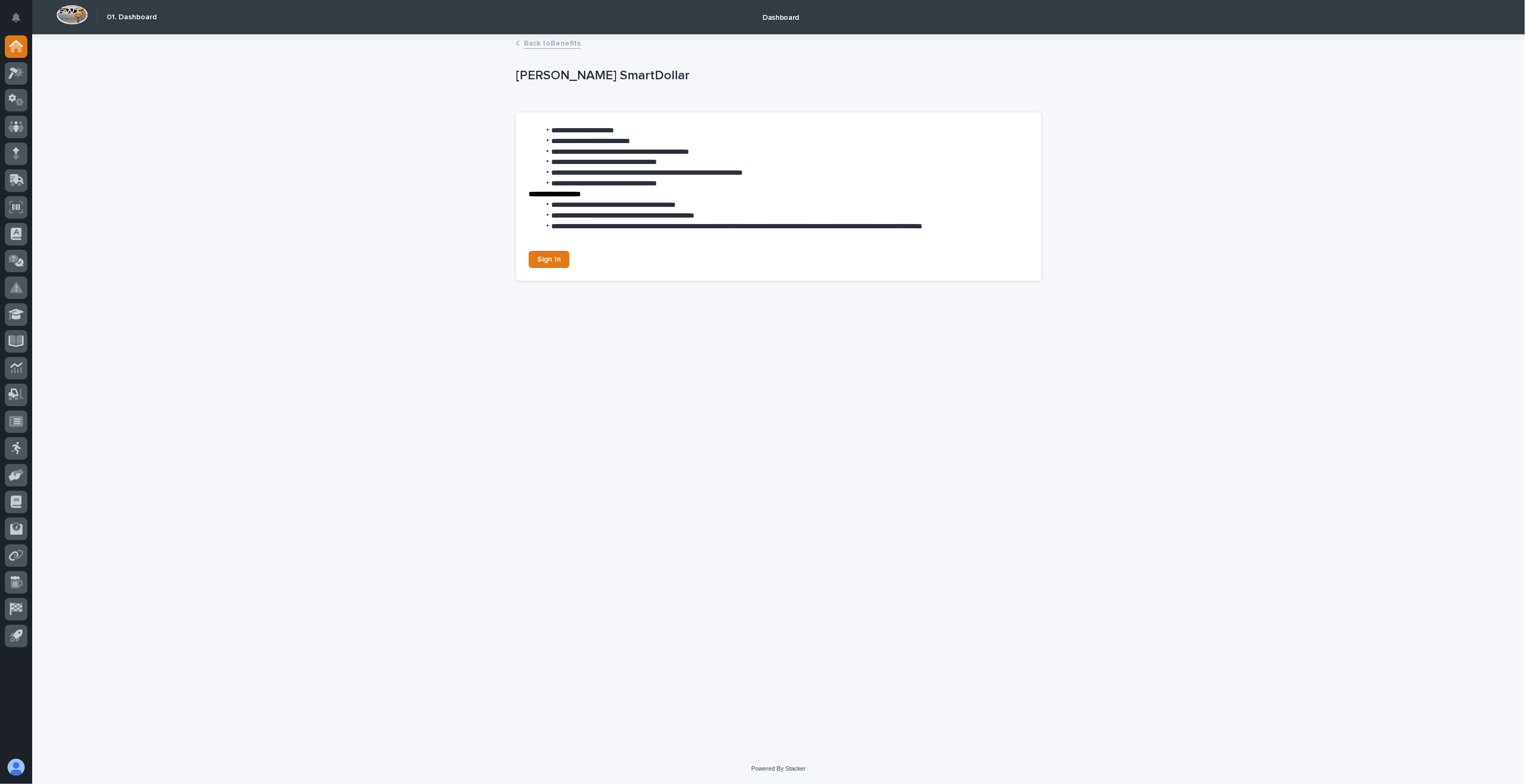
click at [1394, 189] on div "**********" at bounding box center [778, 395] width 1493 height 718
click at [547, 257] on span "Sign In" at bounding box center [549, 259] width 24 height 8
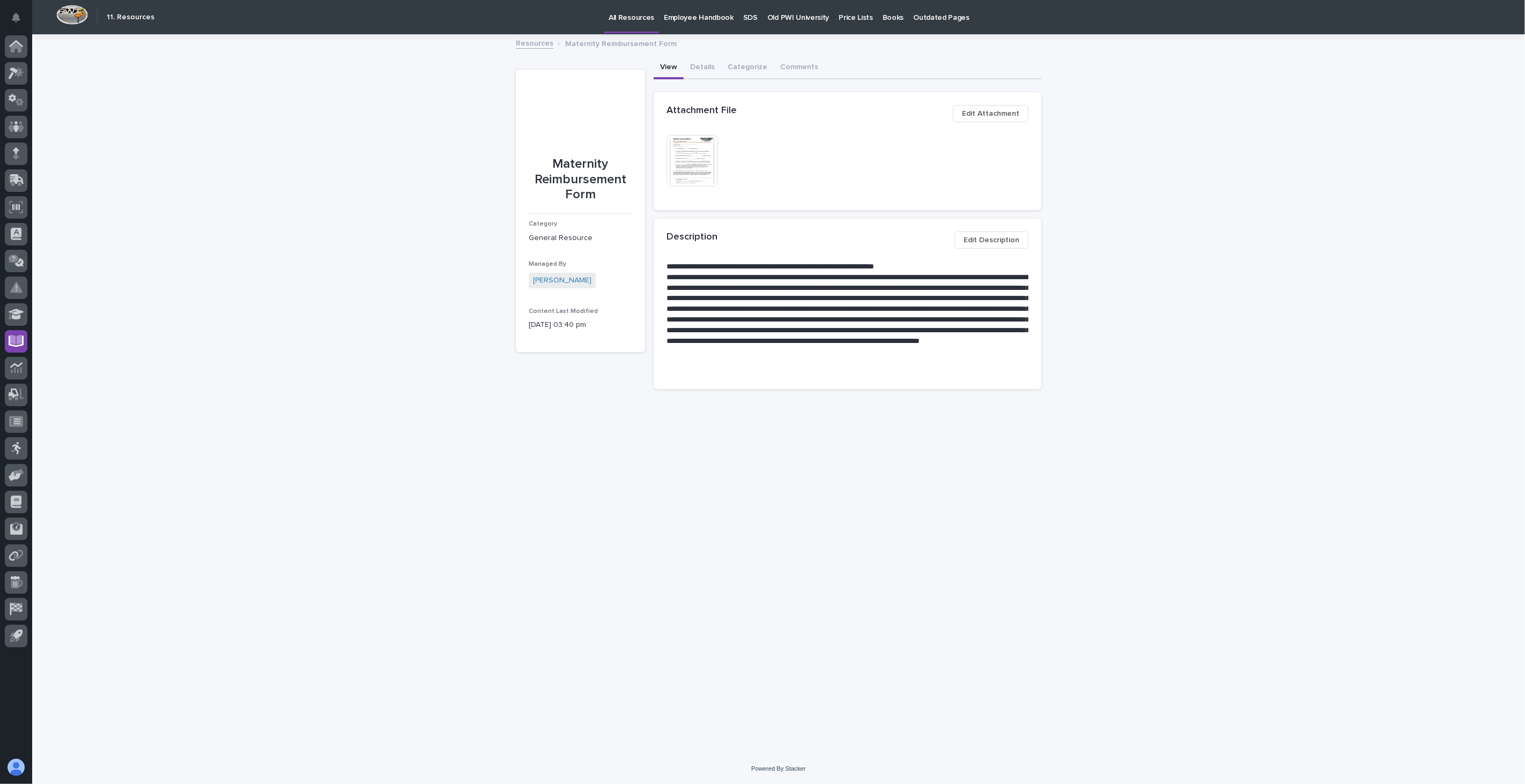
click at [697, 160] on img at bounding box center [692, 160] width 52 height 51
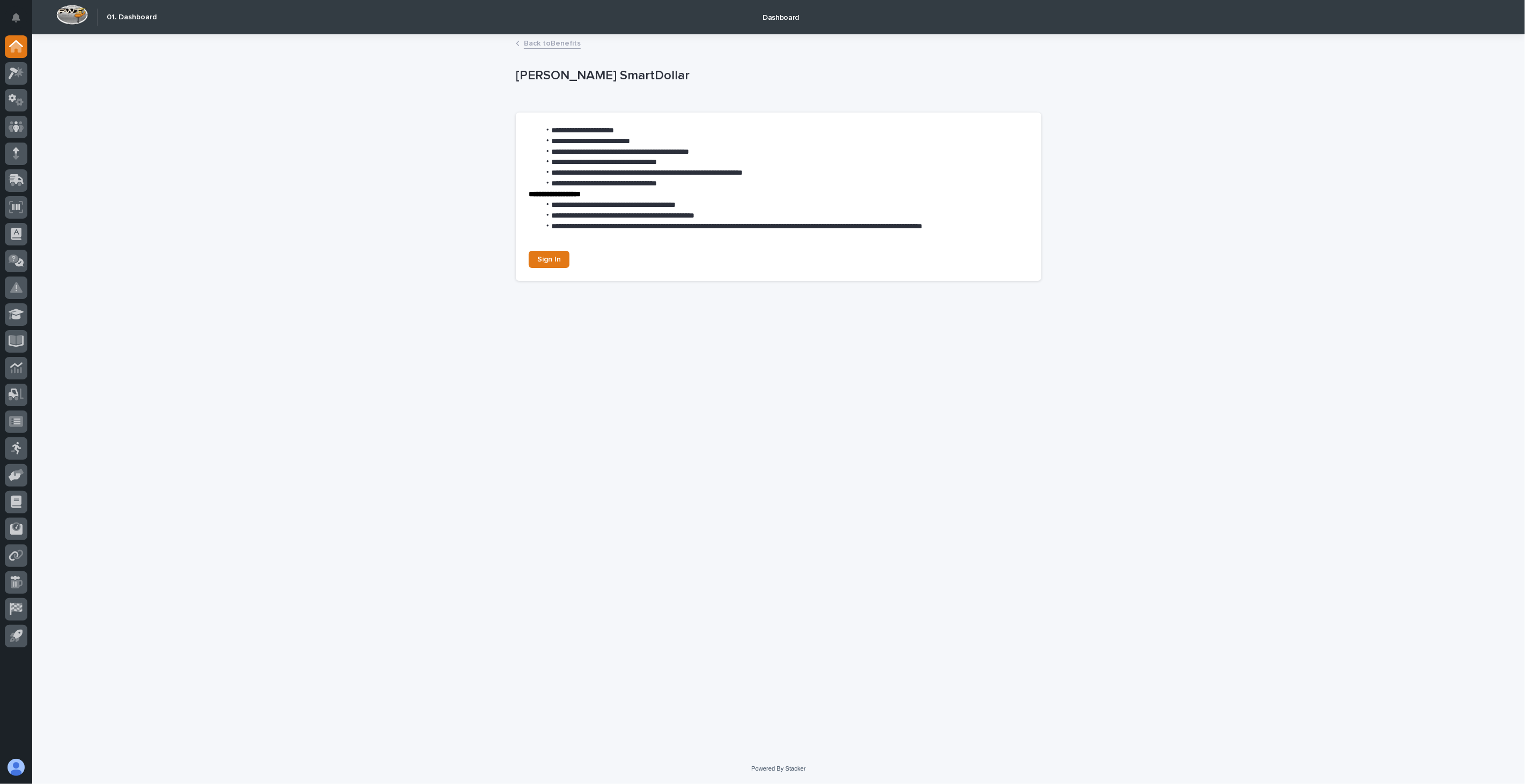
drag, startPoint x: 1362, startPoint y: 371, endPoint x: 1356, endPoint y: 367, distance: 7.2
click at [1362, 371] on div "**********" at bounding box center [778, 395] width 1493 height 718
click at [539, 44] on link "Back to Benefits" at bounding box center [552, 43] width 57 height 12
